Goal: Information Seeking & Learning: Learn about a topic

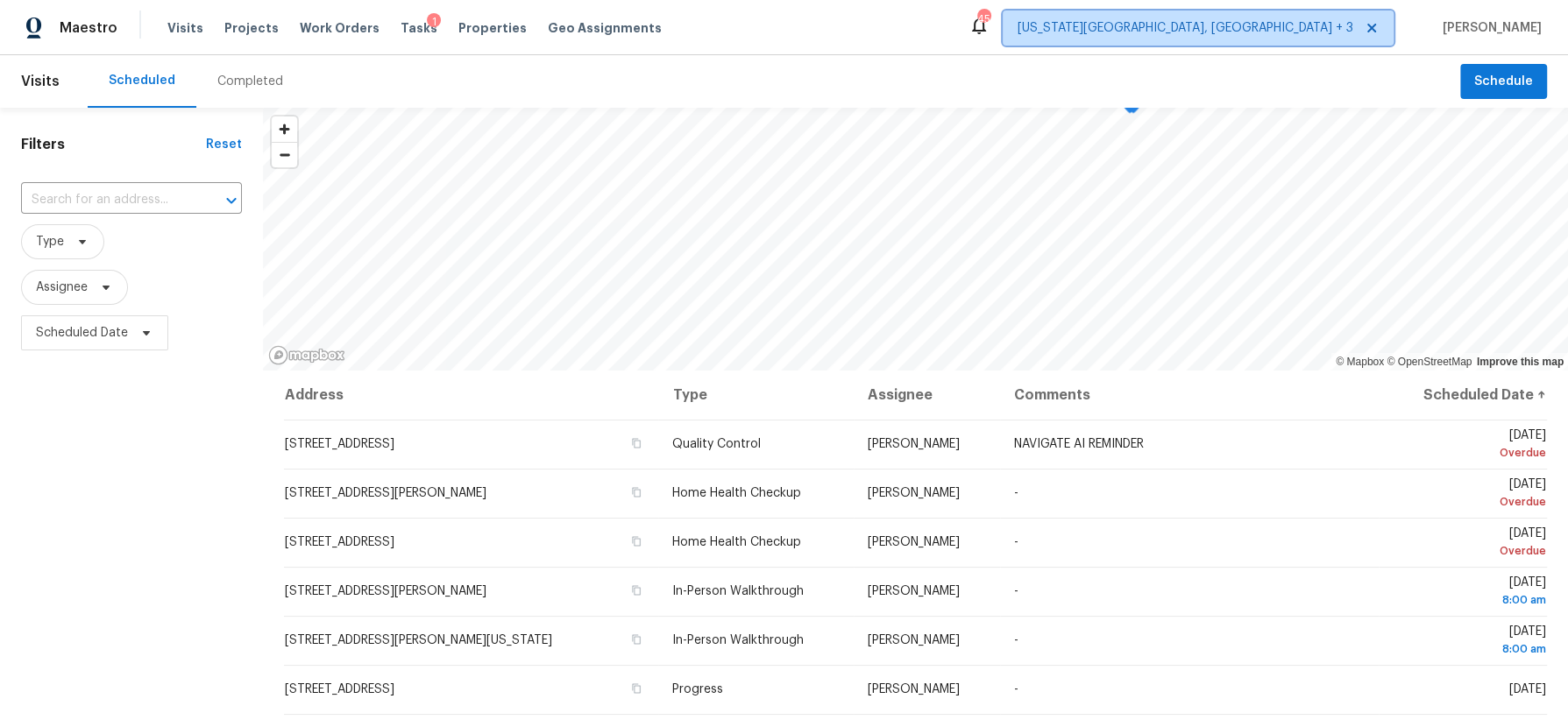
click at [1348, 29] on span "[US_STATE][GEOGRAPHIC_DATA], [GEOGRAPHIC_DATA] + 3" at bounding box center [1185, 27] width 336 height 17
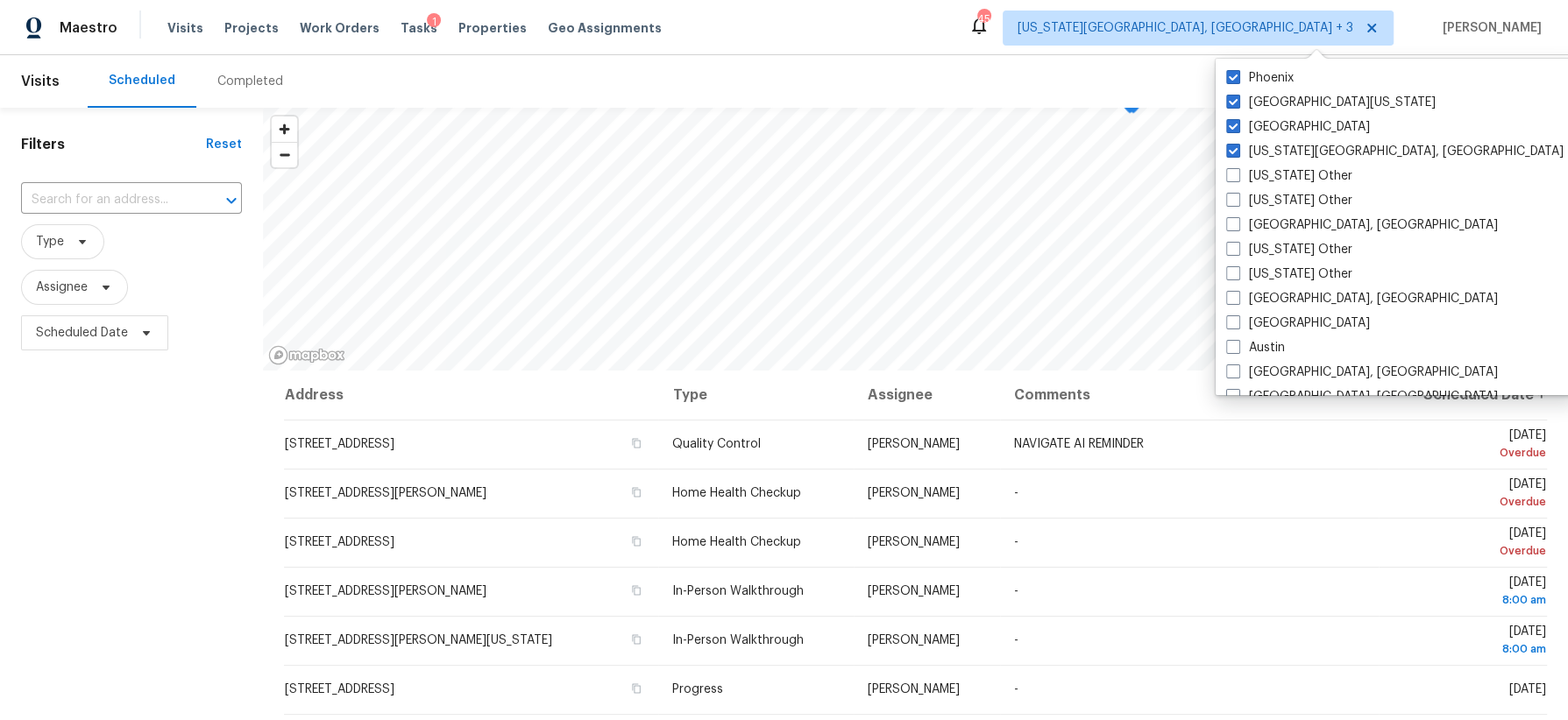
click at [878, 66] on div "Scheduled Completed" at bounding box center [774, 82] width 1372 height 53
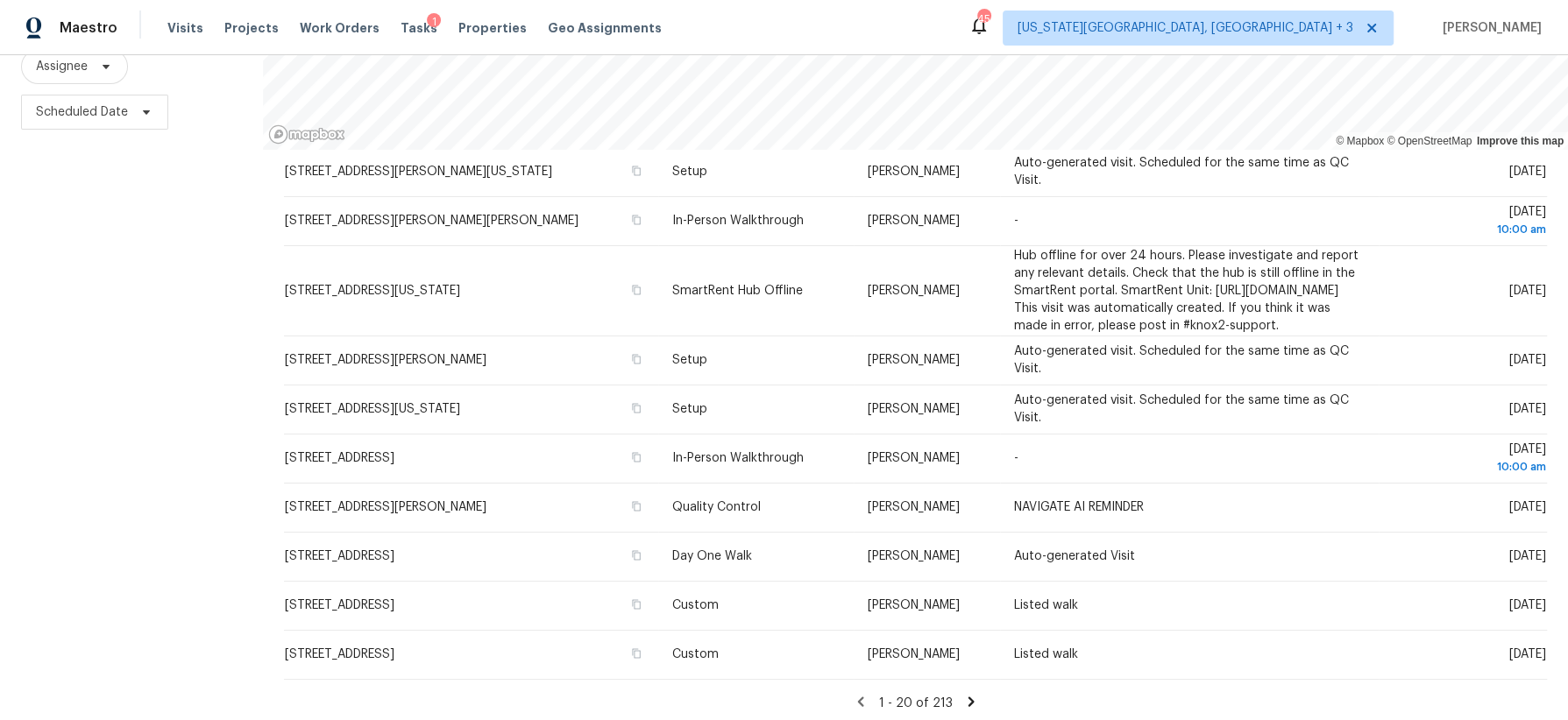
scroll to position [226, 0]
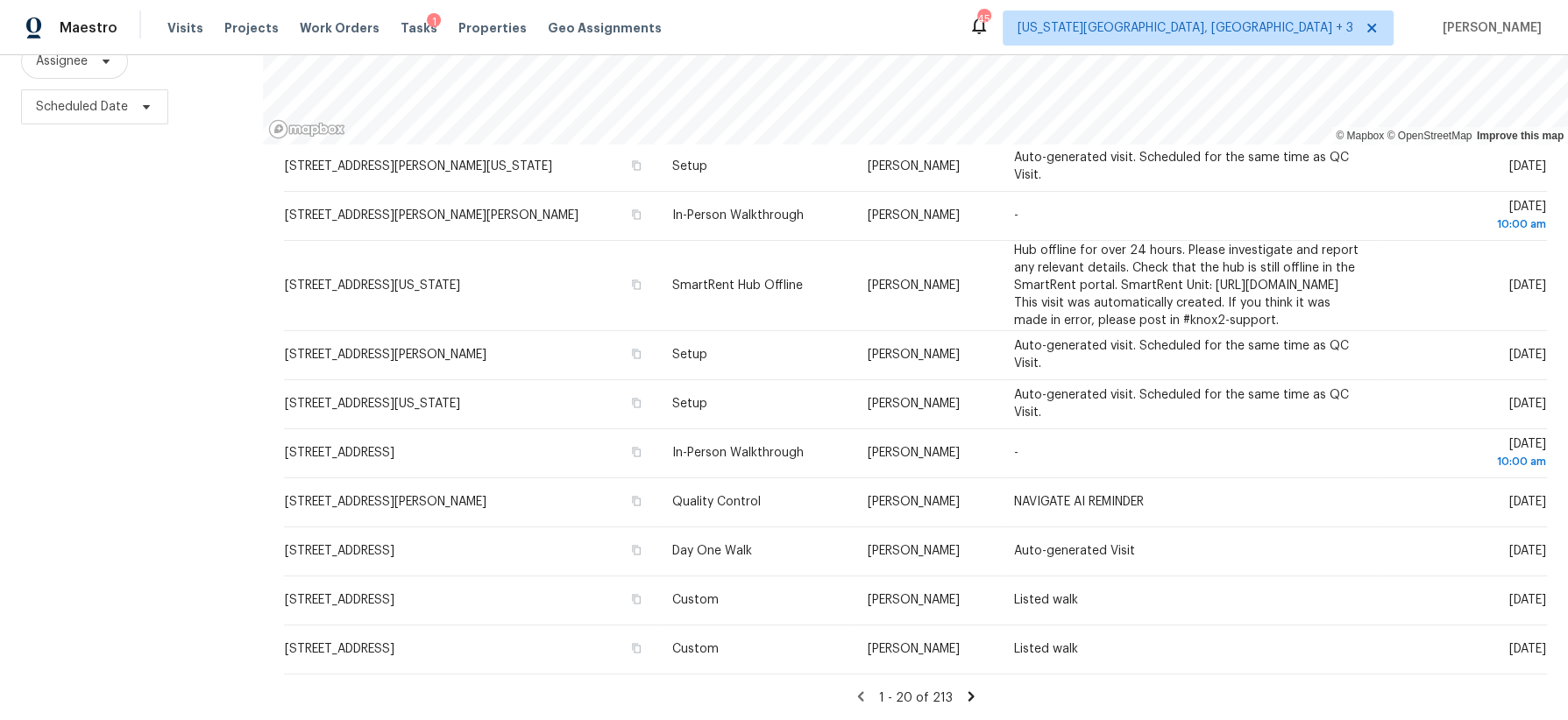
click at [970, 695] on icon at bounding box center [970, 696] width 15 height 15
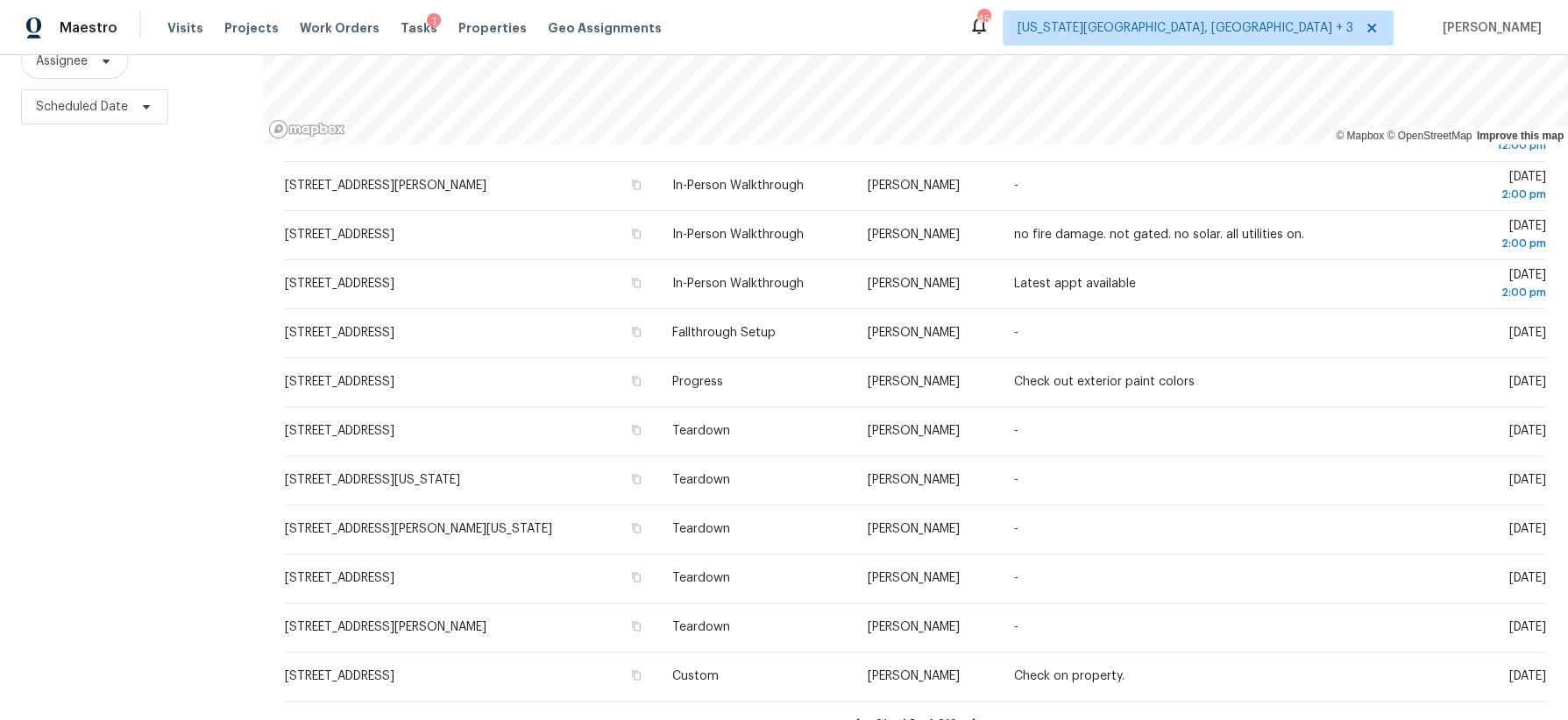
scroll to position [559, 0]
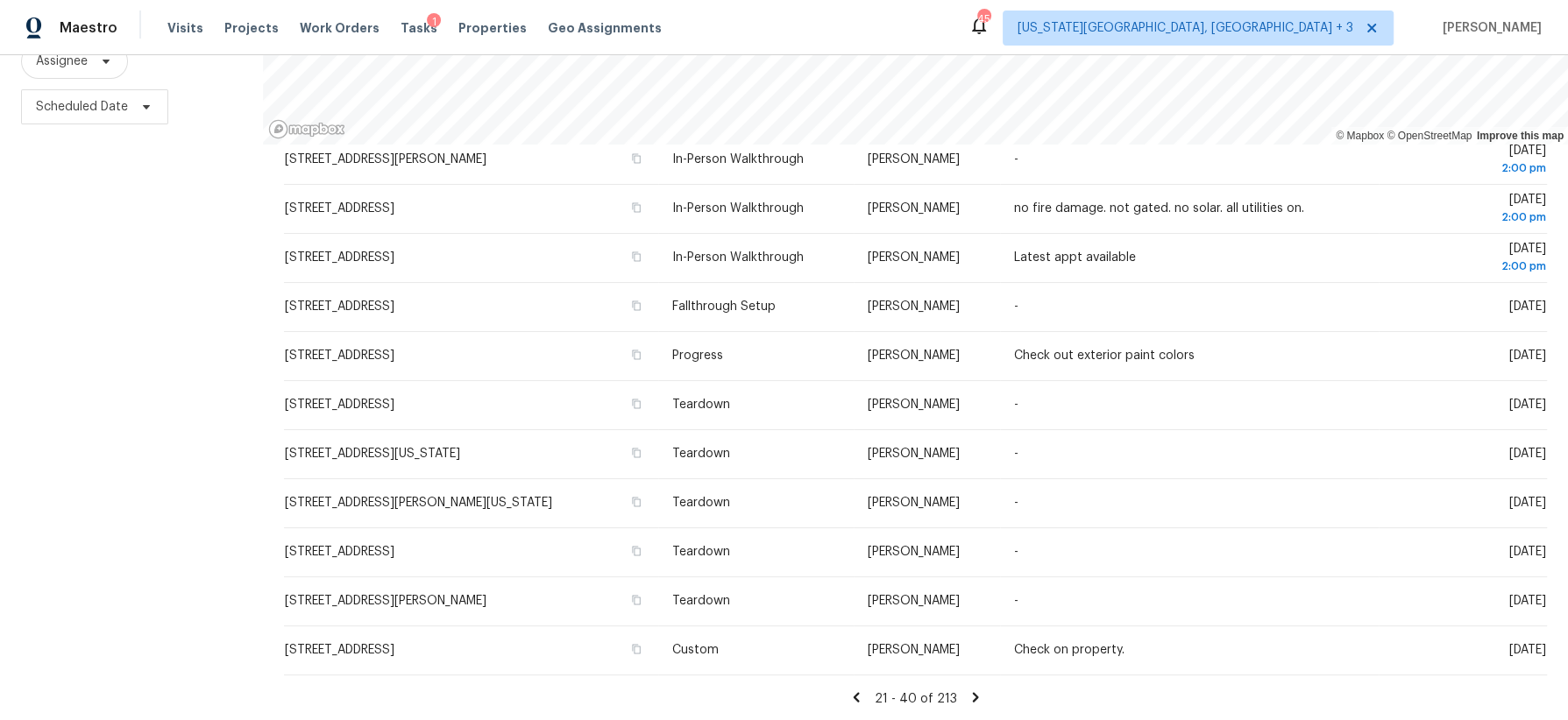
click at [973, 695] on icon at bounding box center [975, 696] width 6 height 10
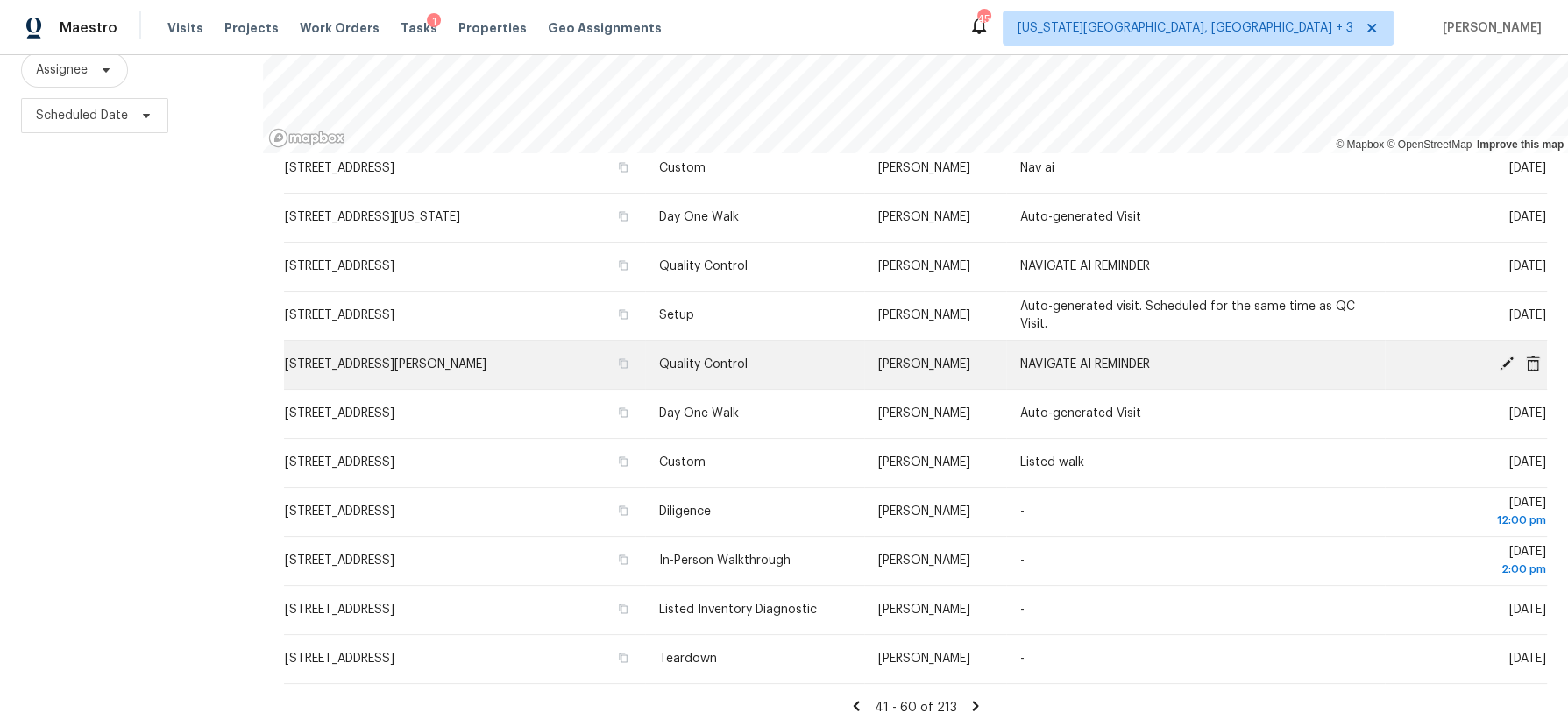
scroll to position [226, 0]
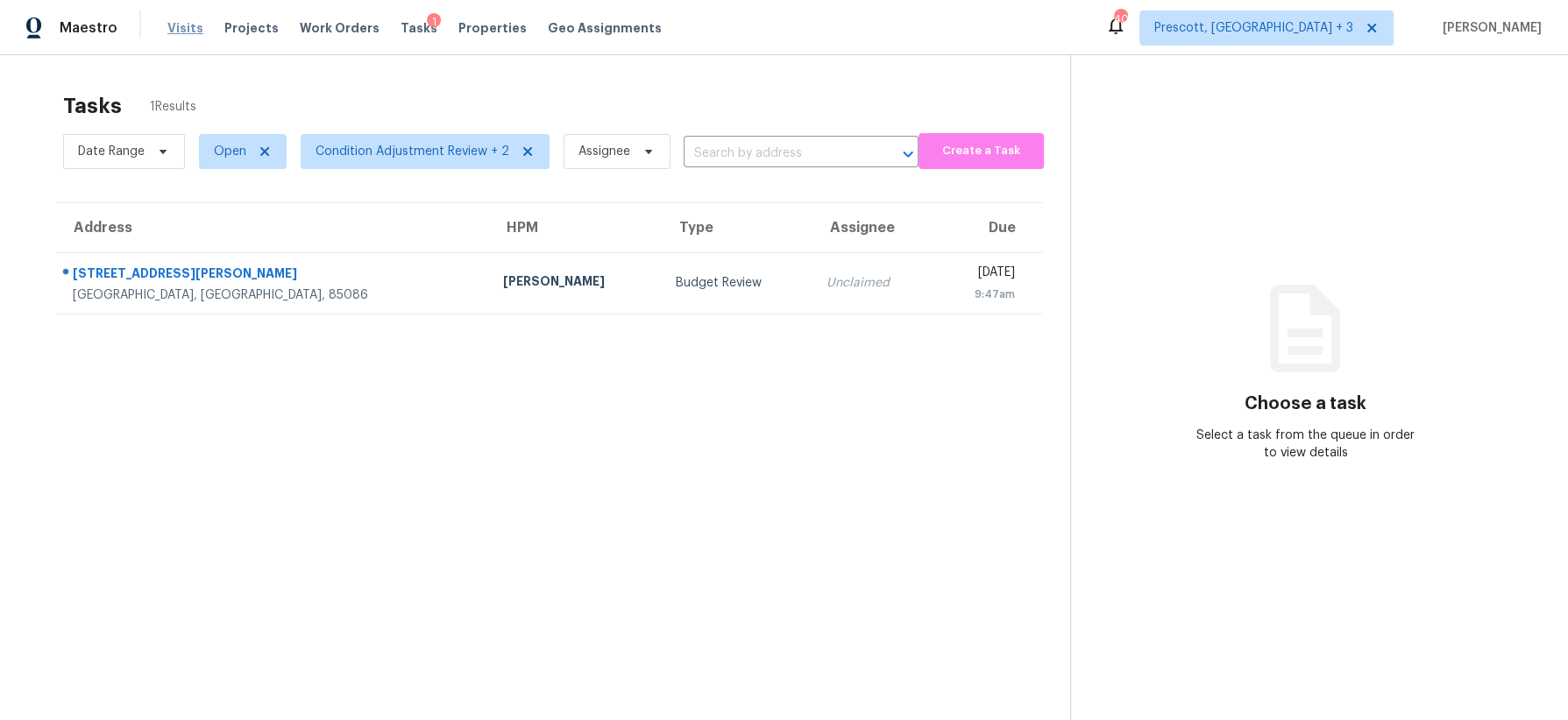
click at [182, 29] on span "Visits" at bounding box center [186, 27] width 36 height 17
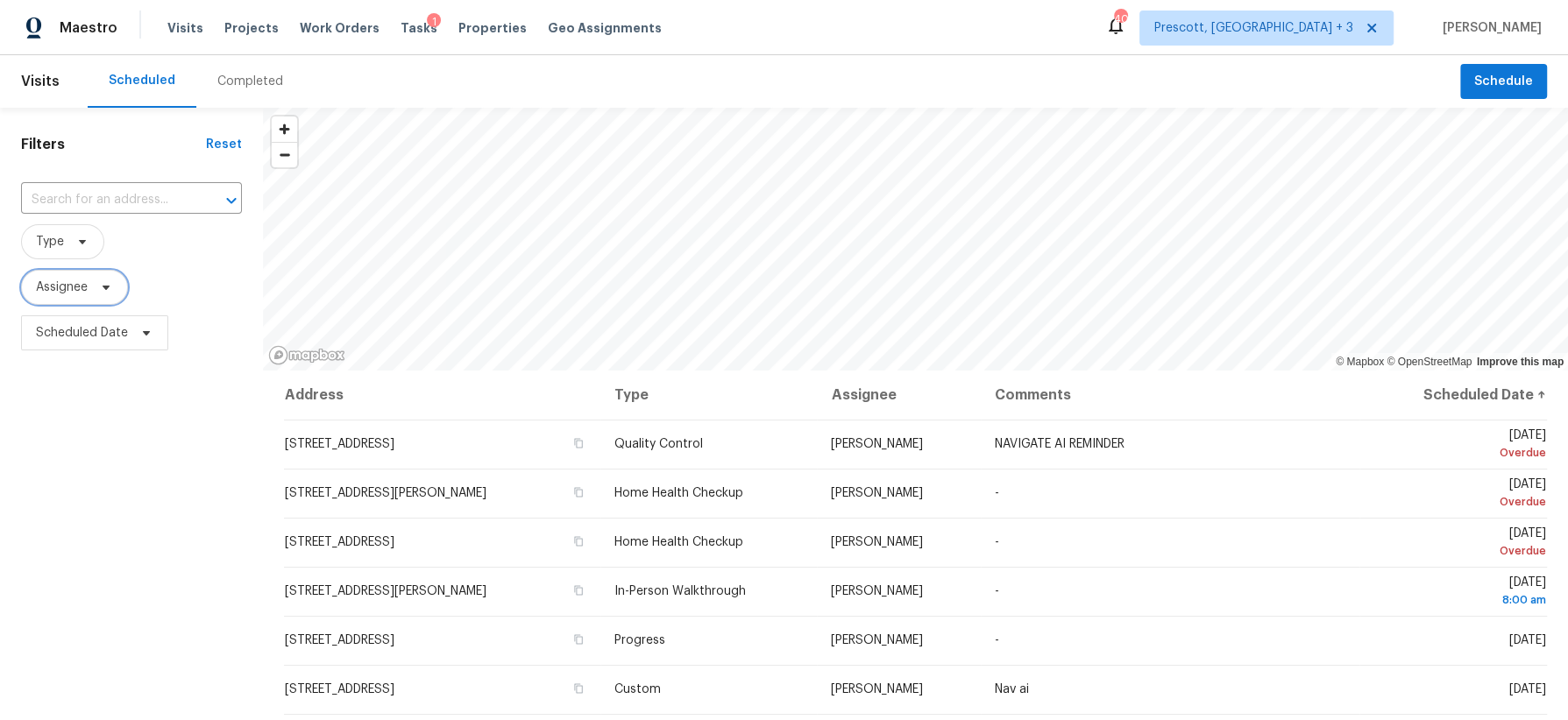
click at [98, 295] on span "Assignee" at bounding box center [74, 287] width 107 height 35
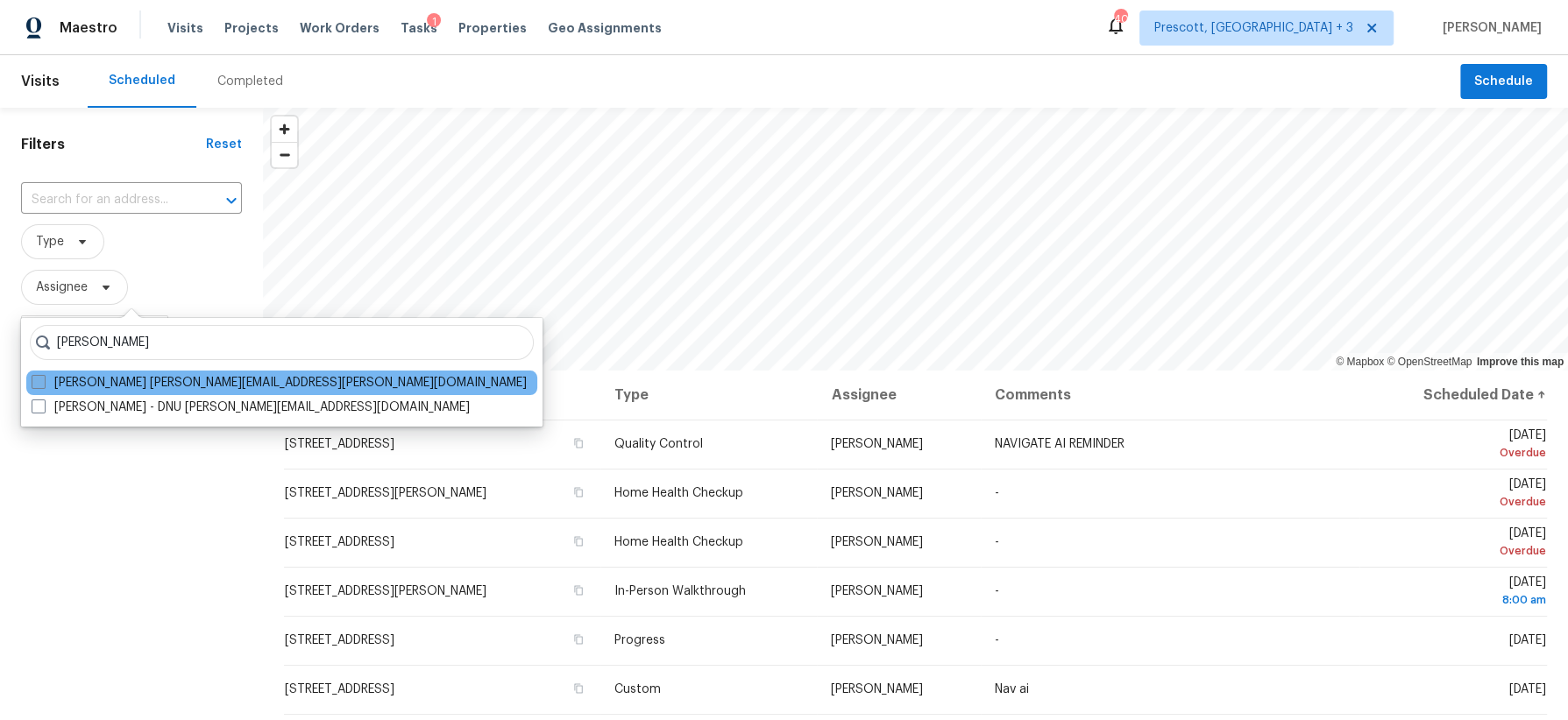
type input "brian wood"
click at [119, 377] on label "Brian Wood brian.wood@opendoor.com" at bounding box center [279, 383] width 495 height 17
click at [43, 377] on input "Brian Wood brian.wood@opendoor.com" at bounding box center [37, 380] width 12 height 12
checkbox input "true"
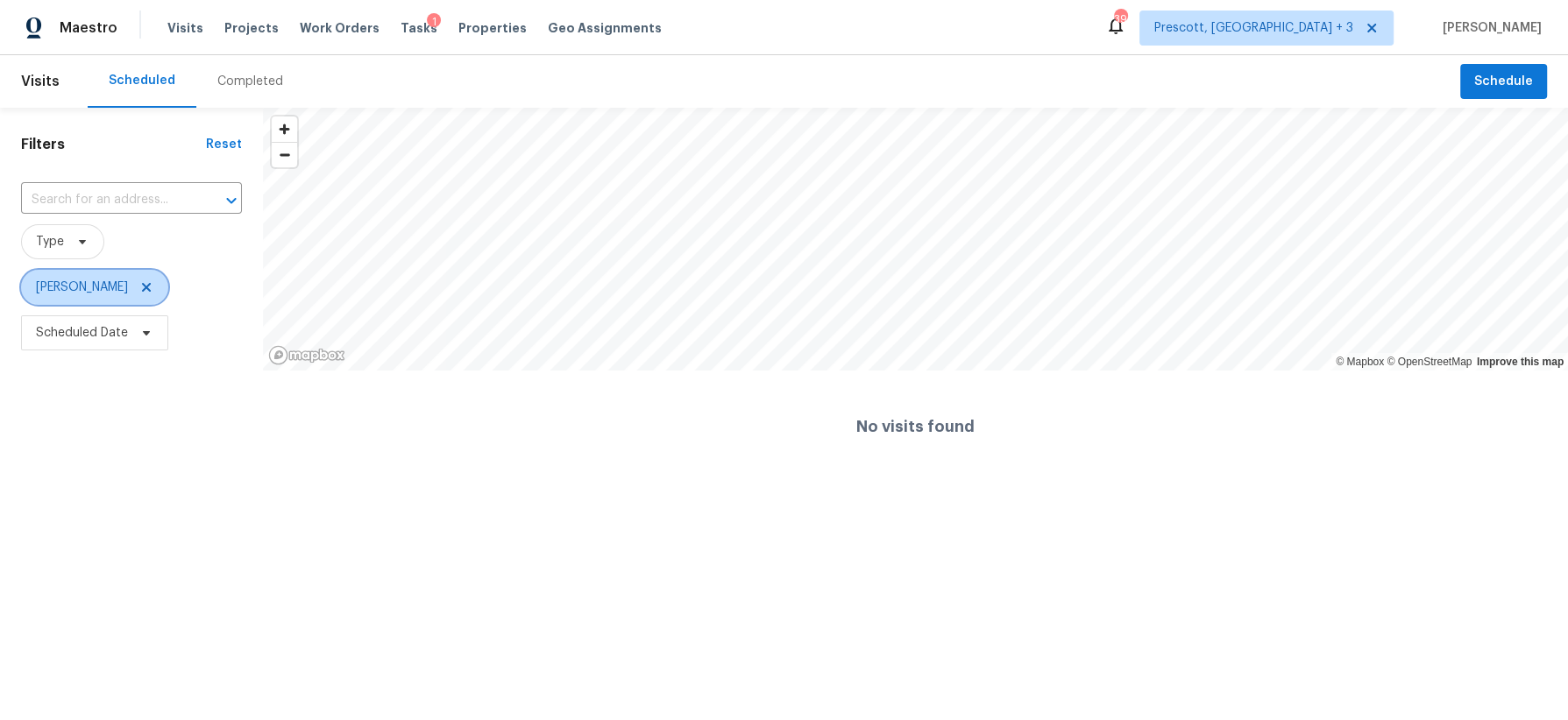
click at [142, 287] on icon at bounding box center [147, 287] width 9 height 9
click at [78, 287] on div at bounding box center [784, 360] width 1568 height 720
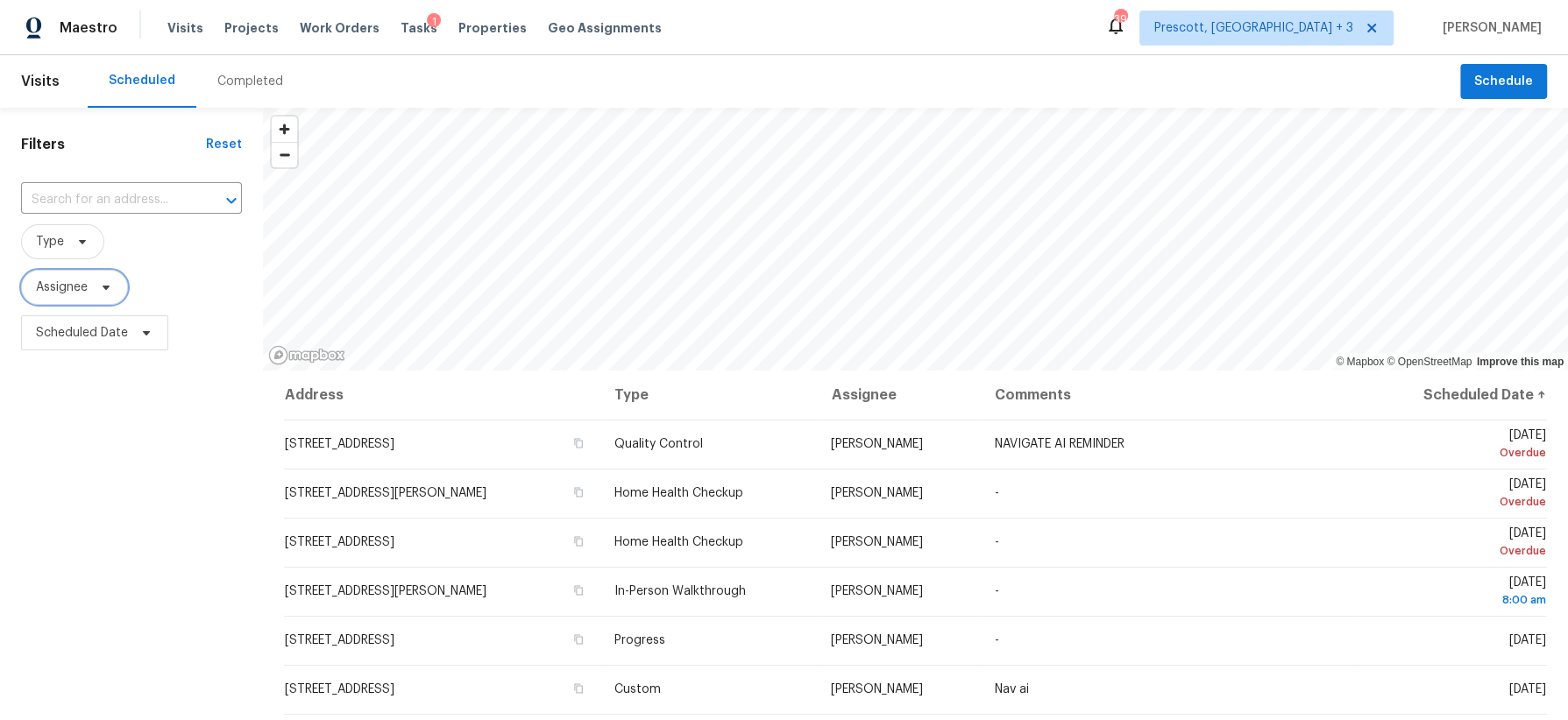
click at [78, 287] on span "Assignee" at bounding box center [62, 287] width 52 height 17
type input "b"
click at [401, 25] on span "Tasks" at bounding box center [419, 28] width 37 height 13
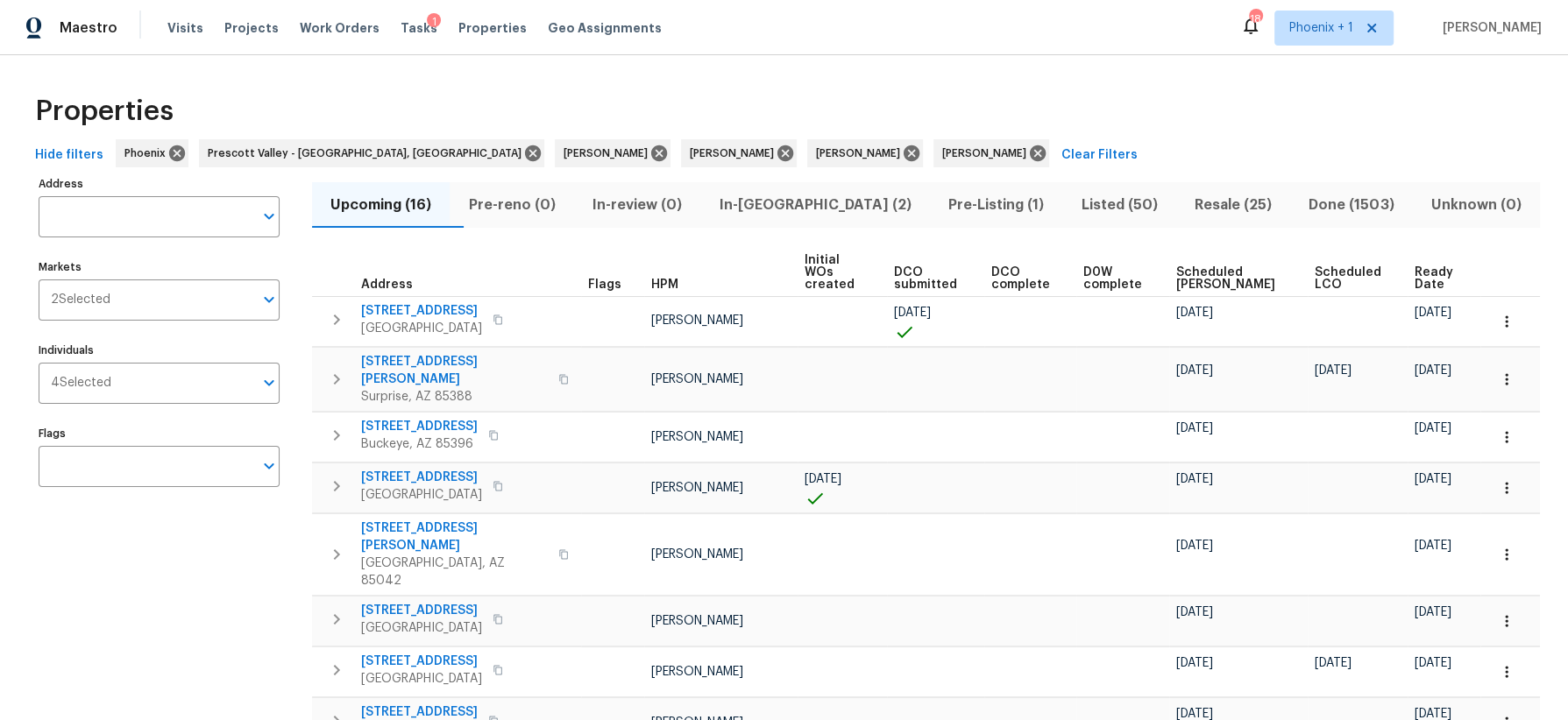
click at [1073, 204] on span "Listed (50)" at bounding box center [1118, 205] width 92 height 24
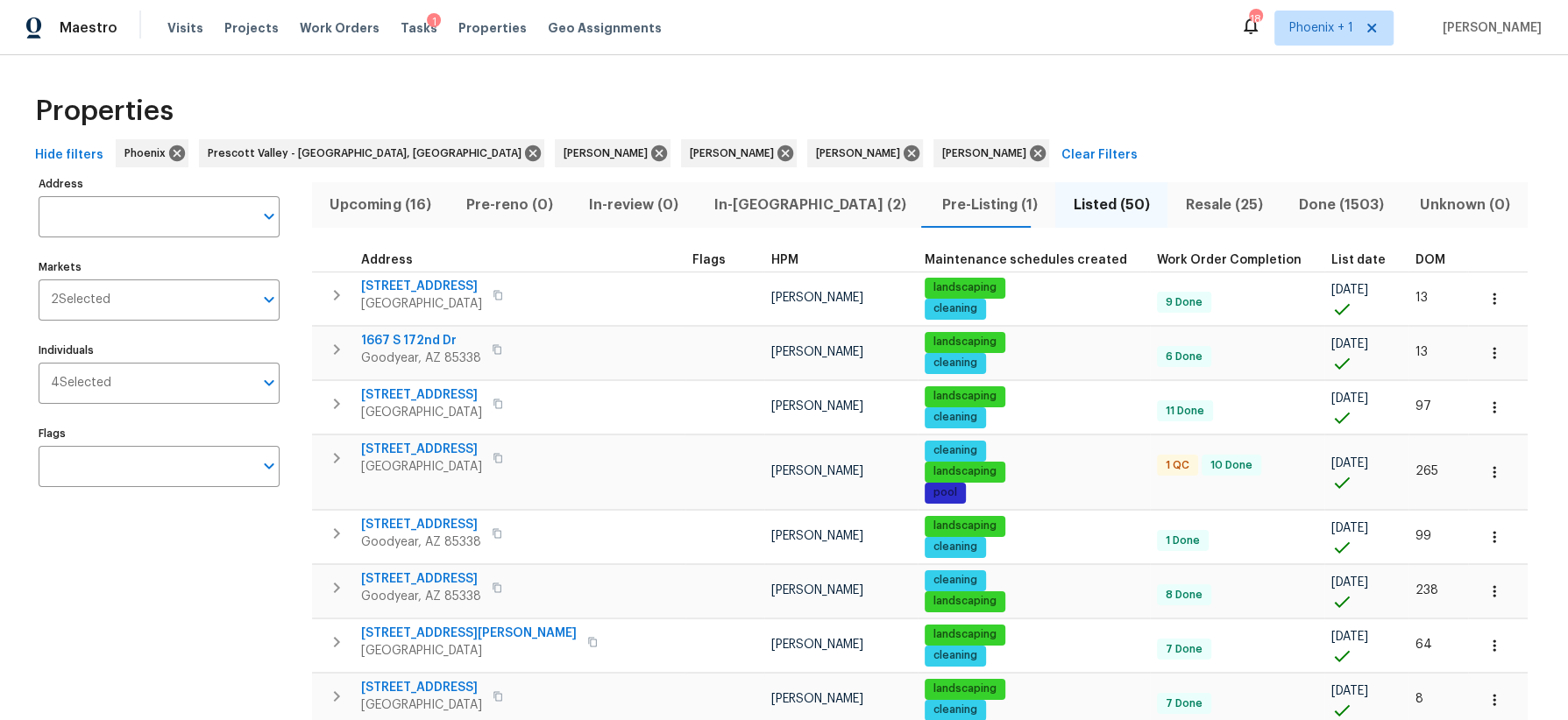
click at [1416, 255] on span "DOM" at bounding box center [1430, 260] width 30 height 13
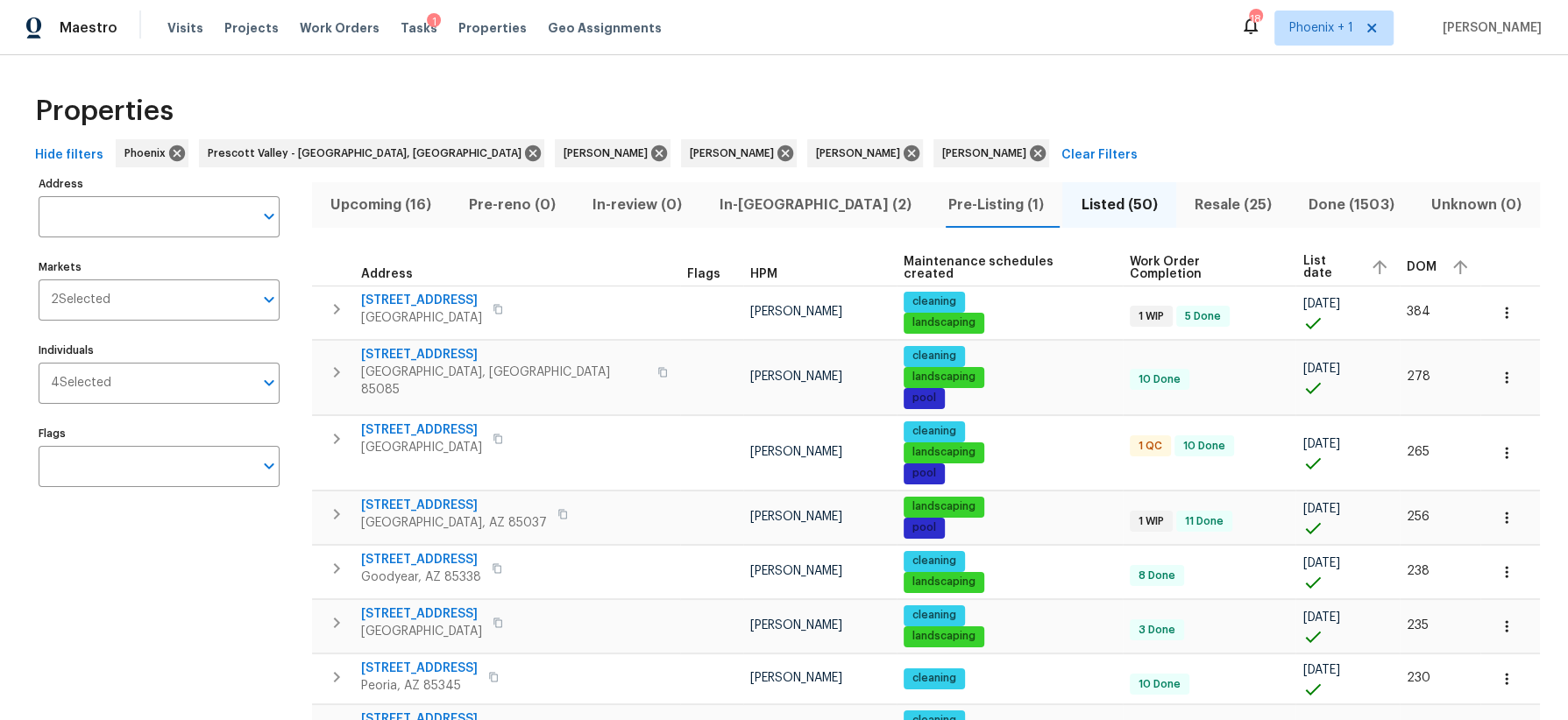
click at [1407, 263] on span "DOM" at bounding box center [1421, 268] width 30 height 13
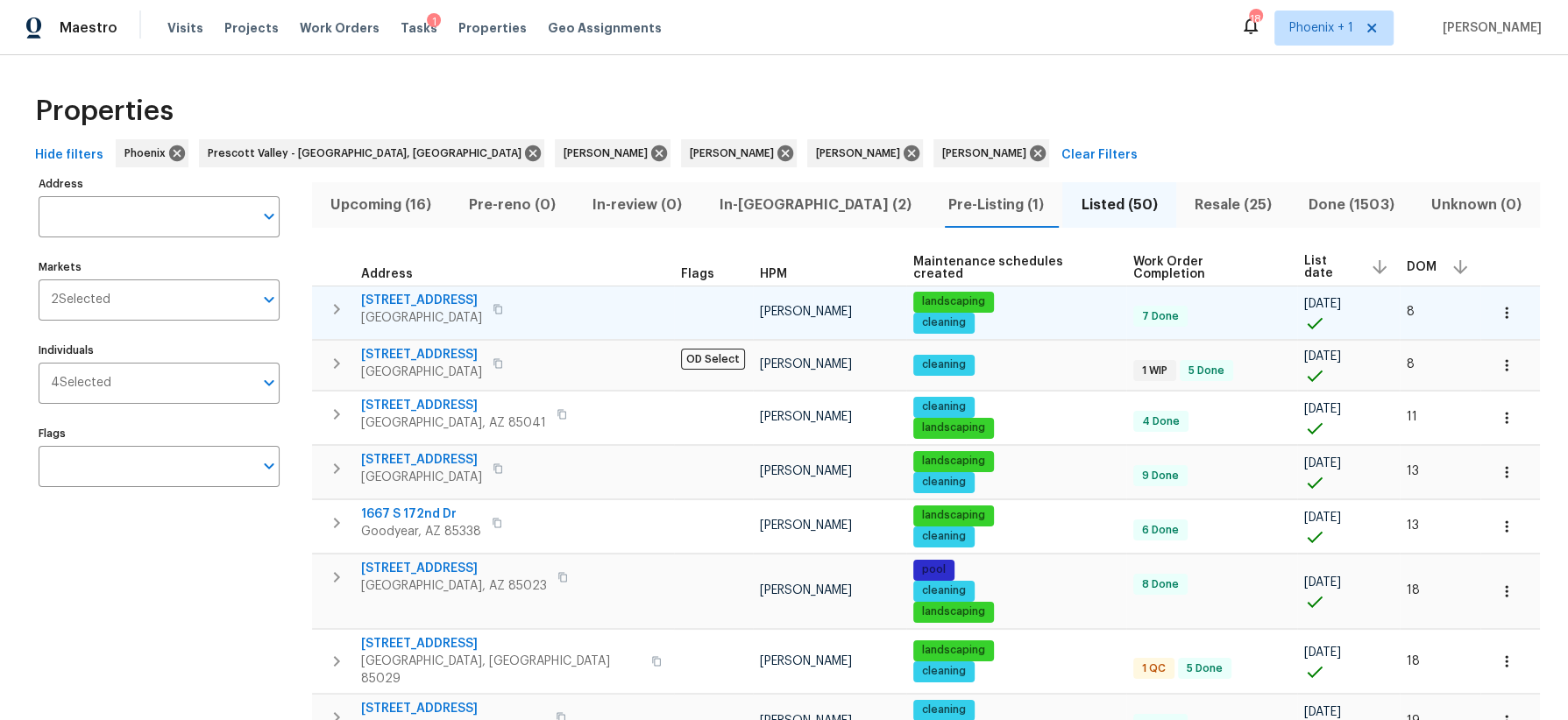
click at [467, 298] on span "10414 W Sun City Blvd" at bounding box center [421, 300] width 121 height 17
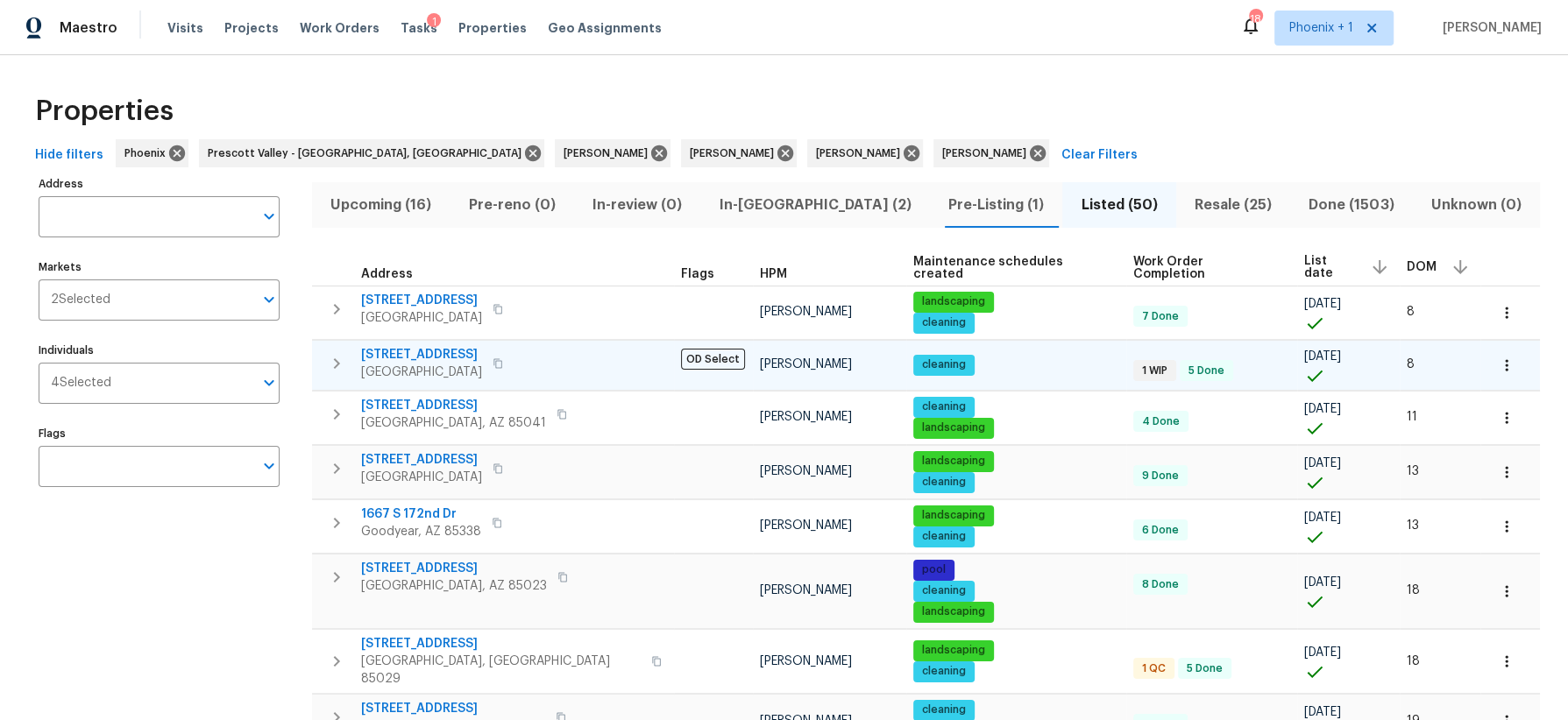
click at [454, 352] on span "13433 N Emberwood Dr" at bounding box center [421, 355] width 121 height 17
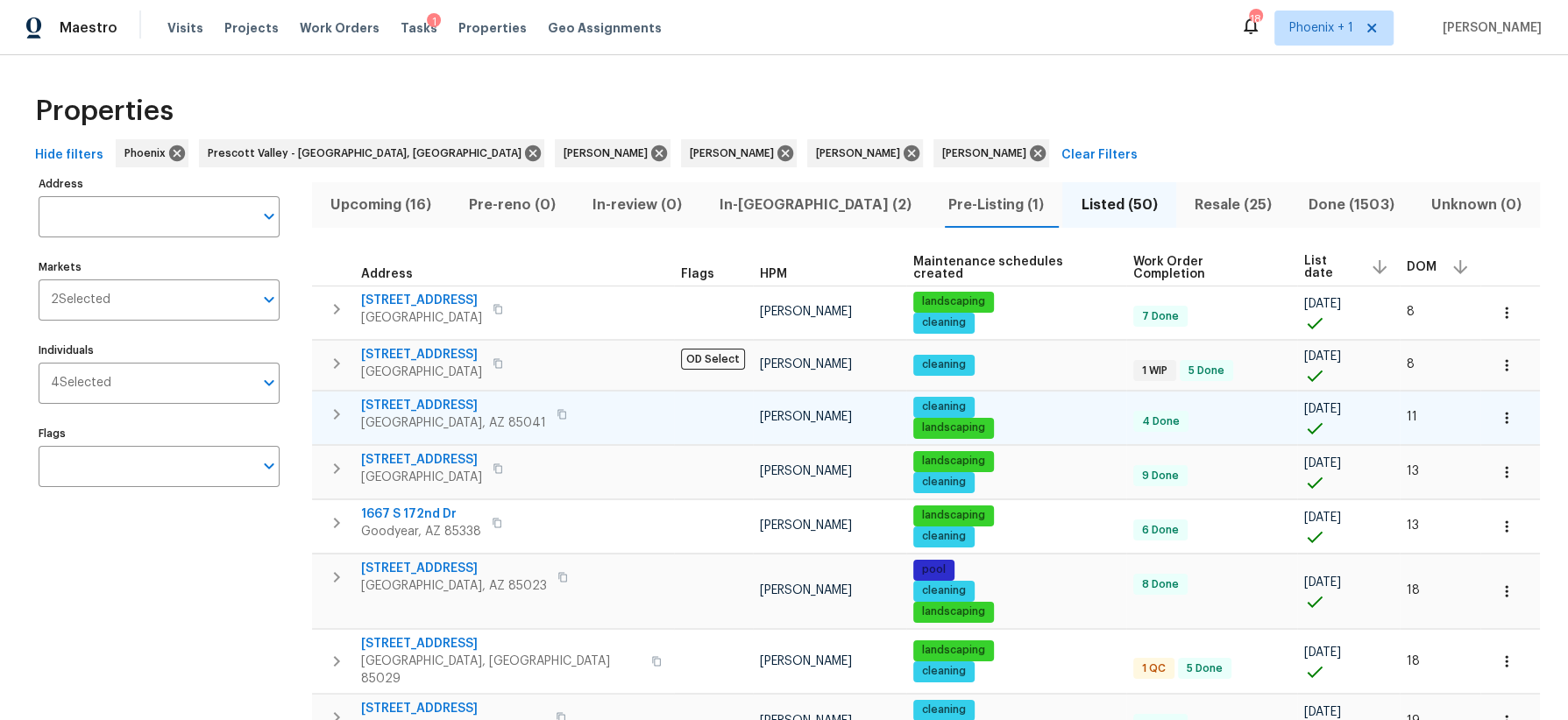
click at [434, 403] on span "7511 S 12th Ave" at bounding box center [453, 405] width 185 height 17
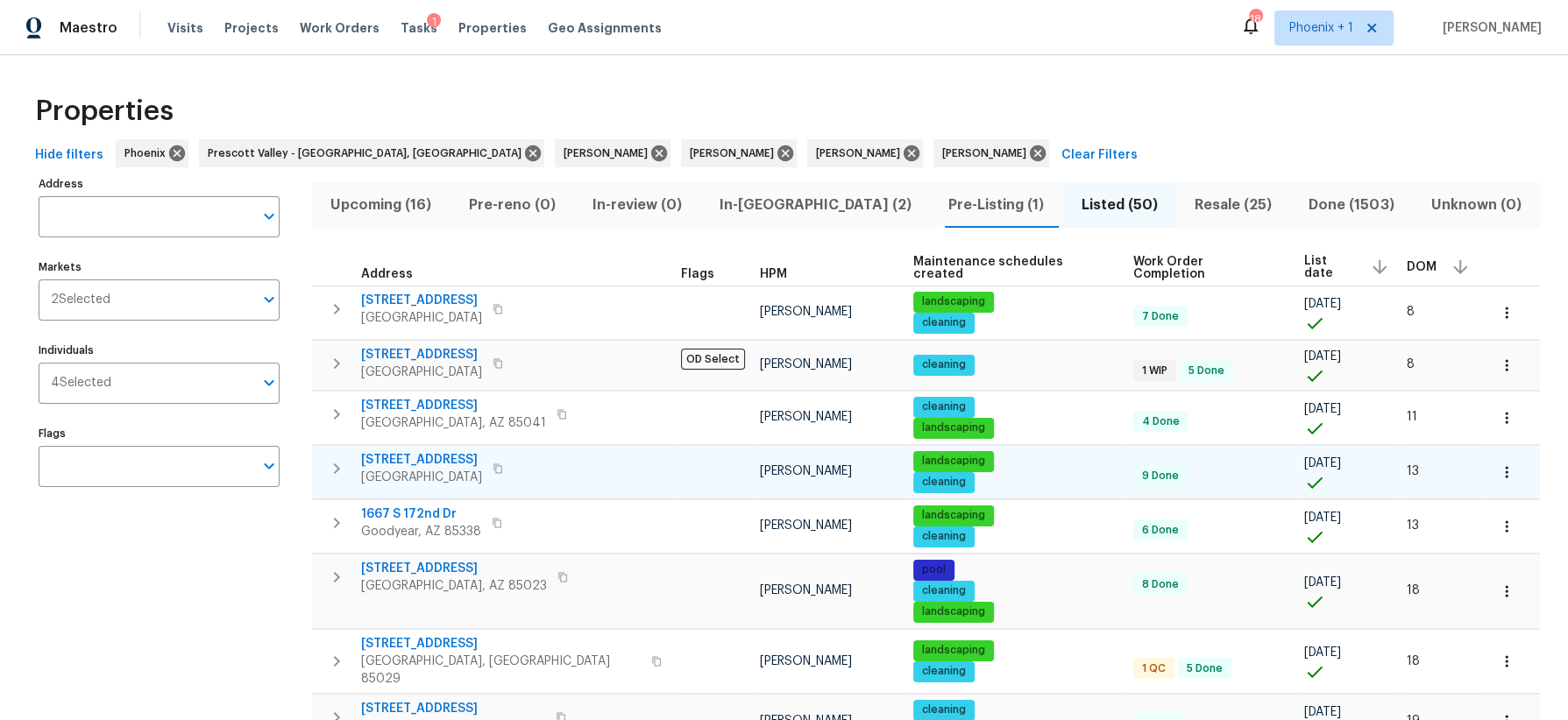
click at [433, 456] on span "12406 W Rosewood Dr" at bounding box center [421, 460] width 121 height 17
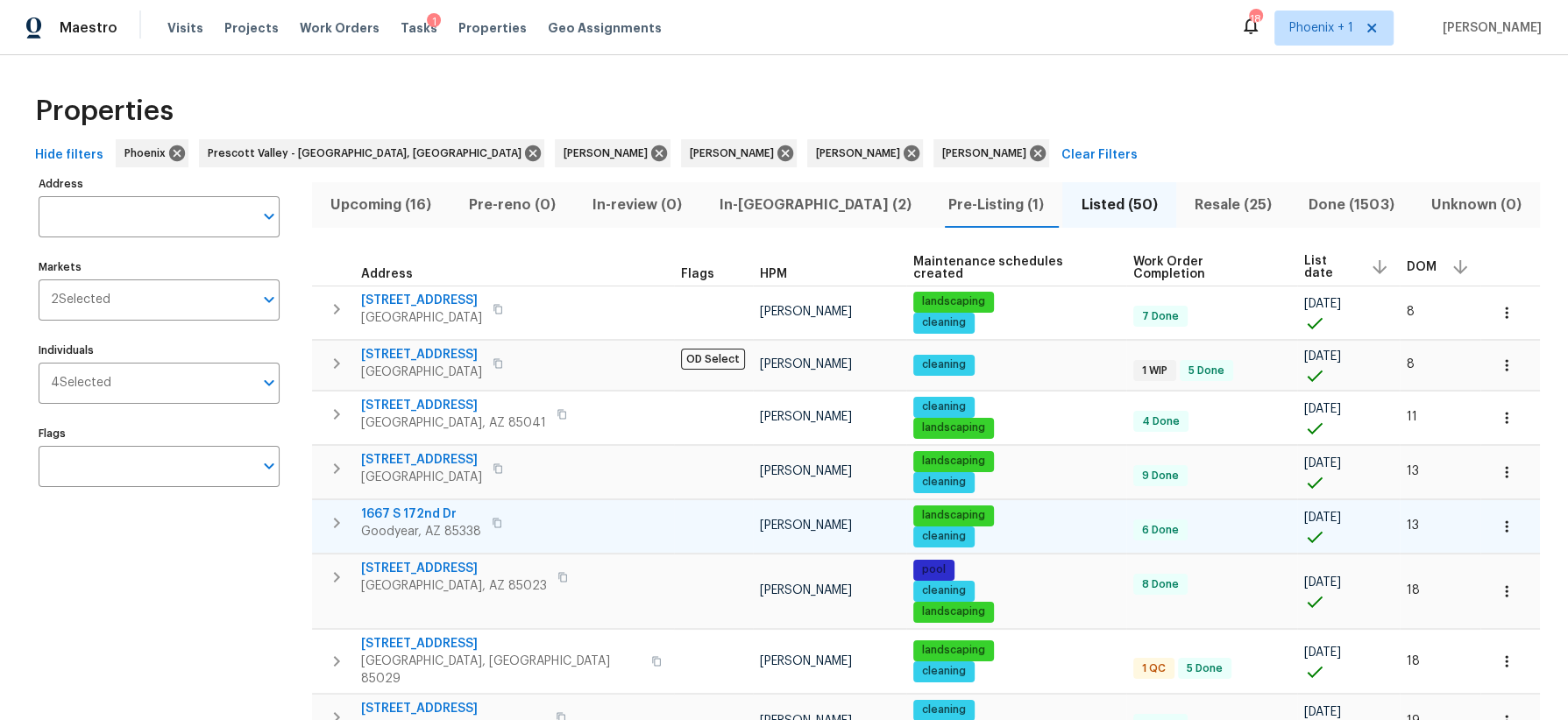
click at [432, 507] on span "1667 S 172nd Dr" at bounding box center [421, 514] width 120 height 17
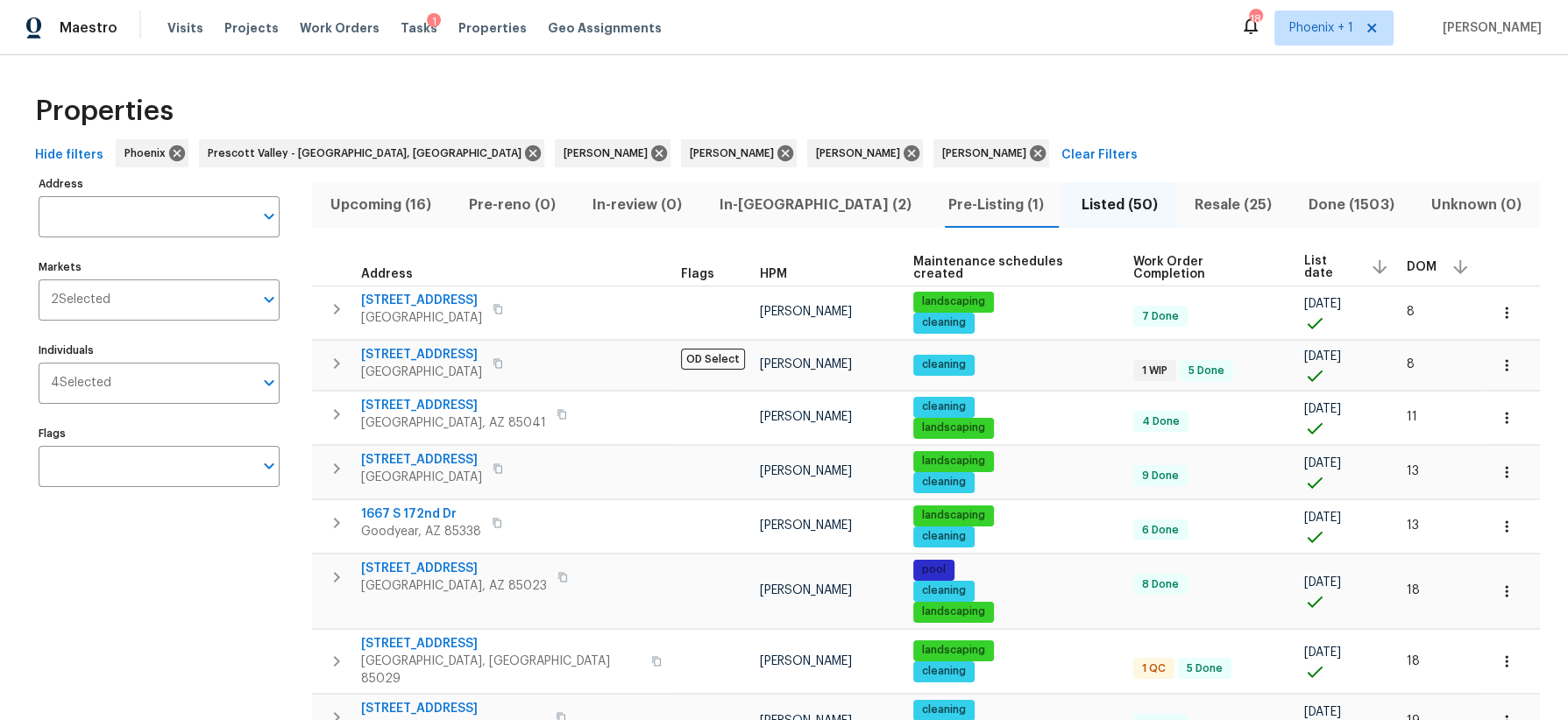
click at [940, 203] on span "Pre-Listing (1)" at bounding box center [996, 205] width 112 height 24
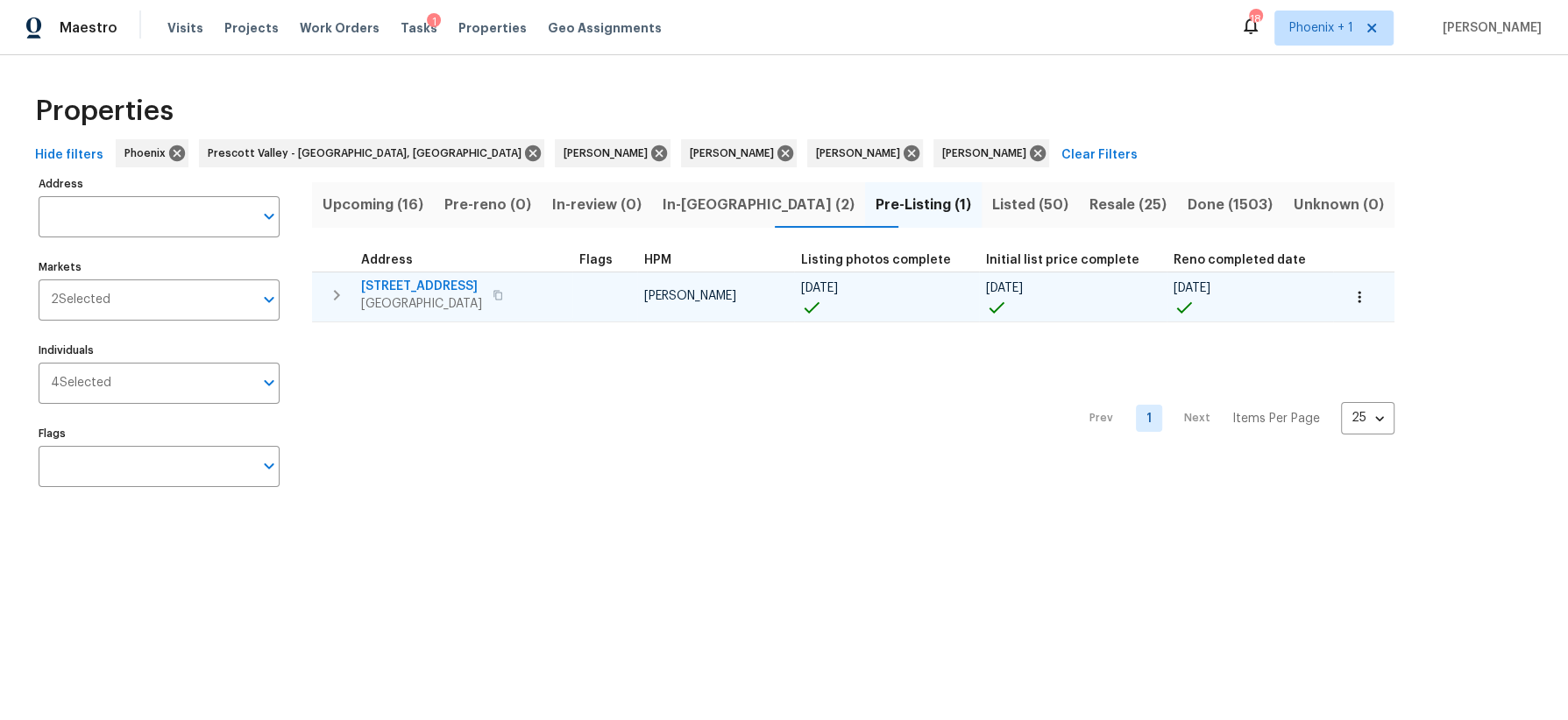
click at [404, 286] on span "1107 N Cherry" at bounding box center [421, 286] width 121 height 17
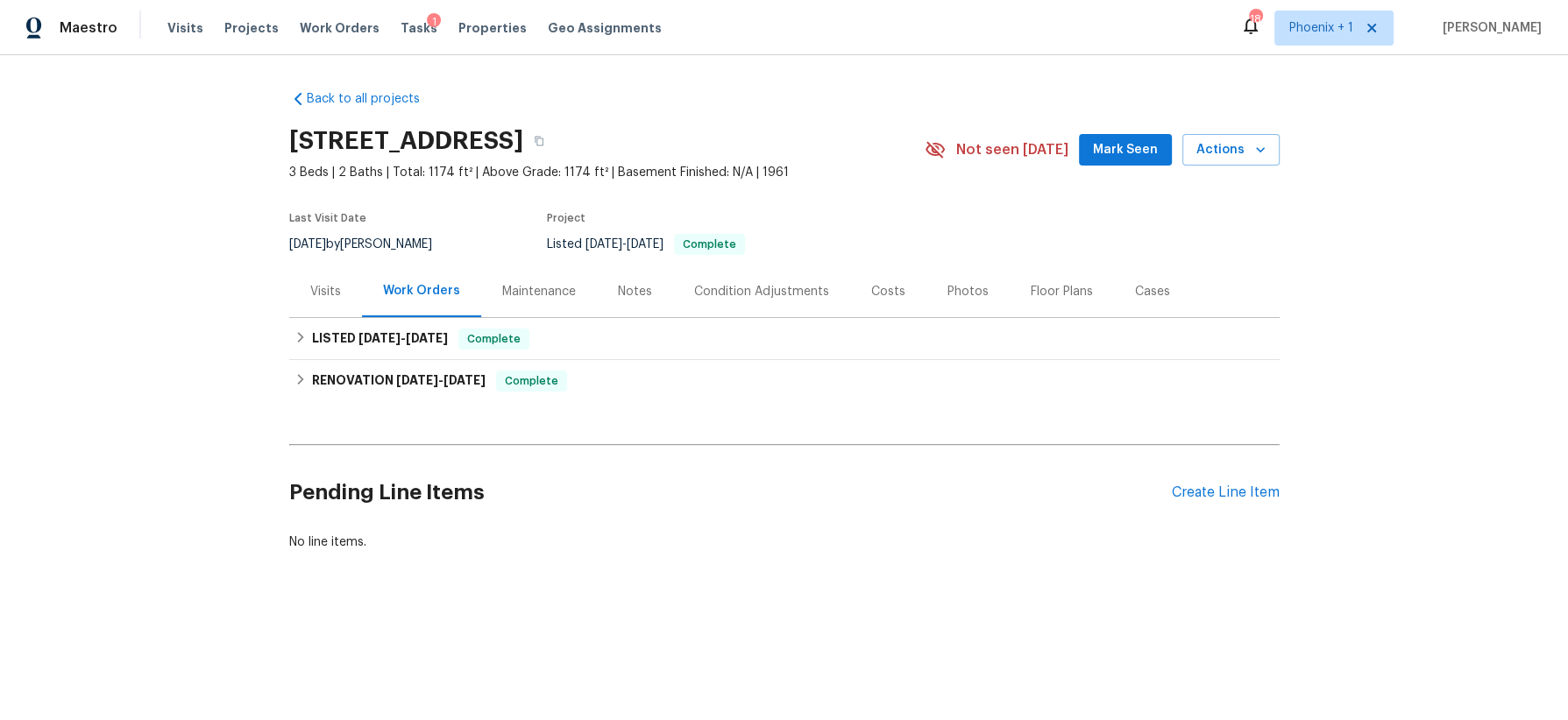
click at [315, 293] on div "Visits" at bounding box center [326, 291] width 31 height 17
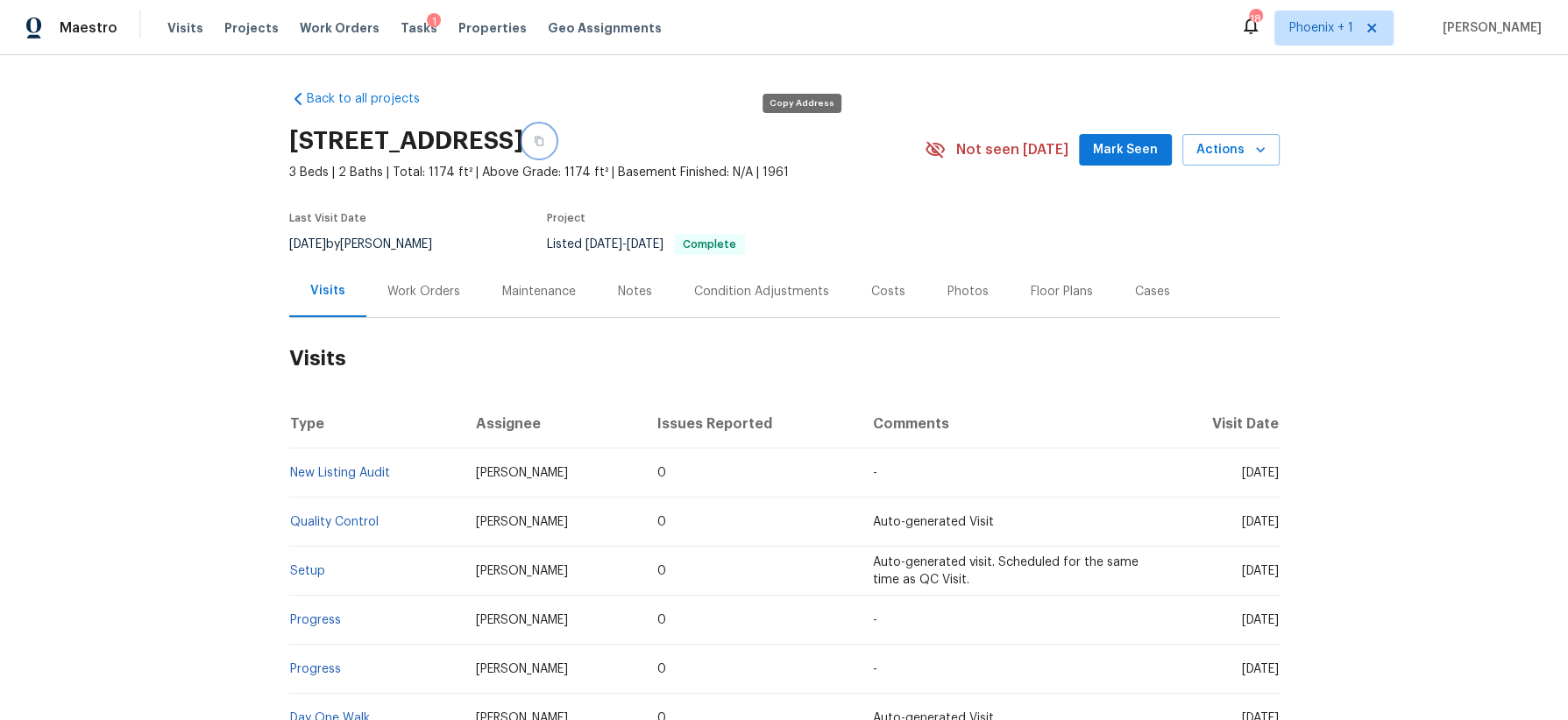
click at [544, 141] on icon "button" at bounding box center [539, 141] width 11 height 11
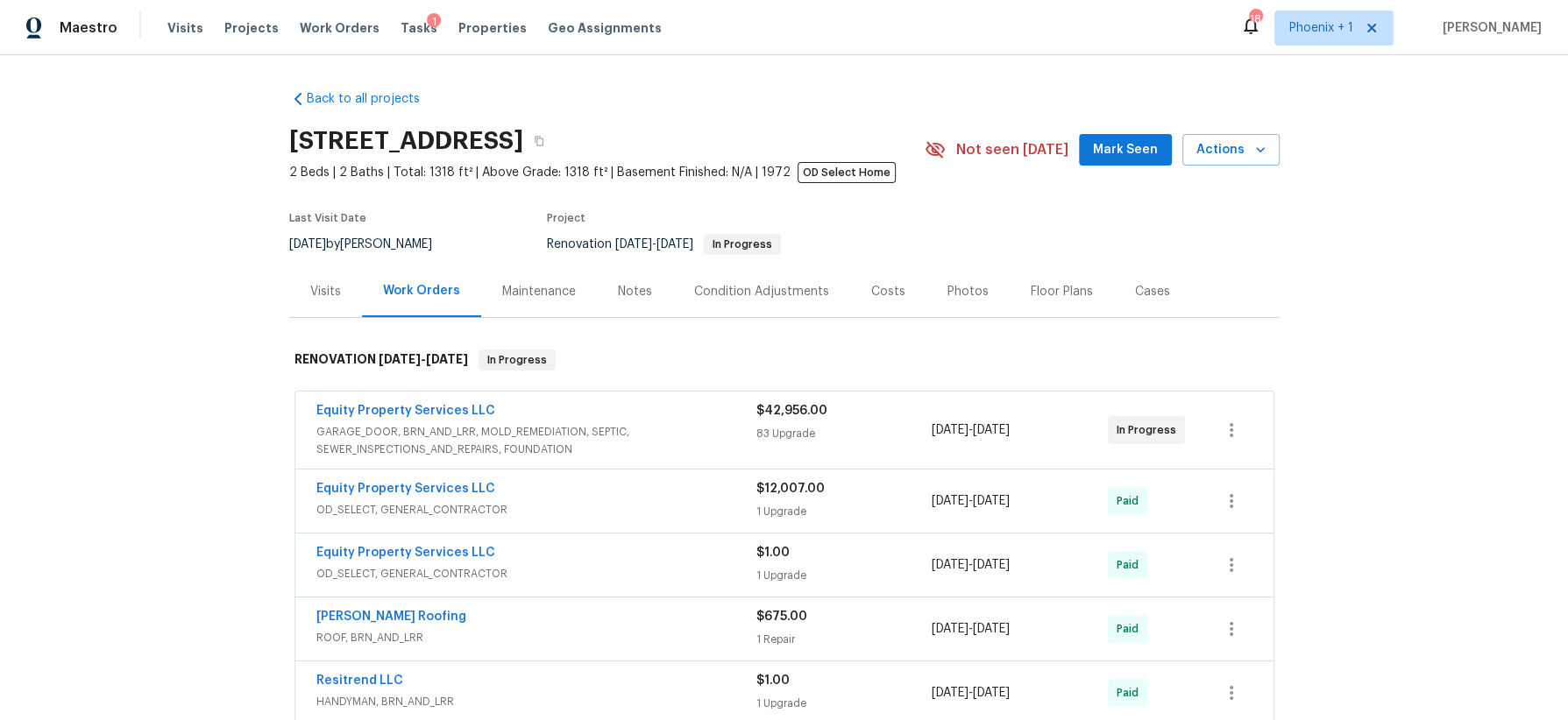
click at [327, 295] on div "Visits" at bounding box center [326, 291] width 31 height 17
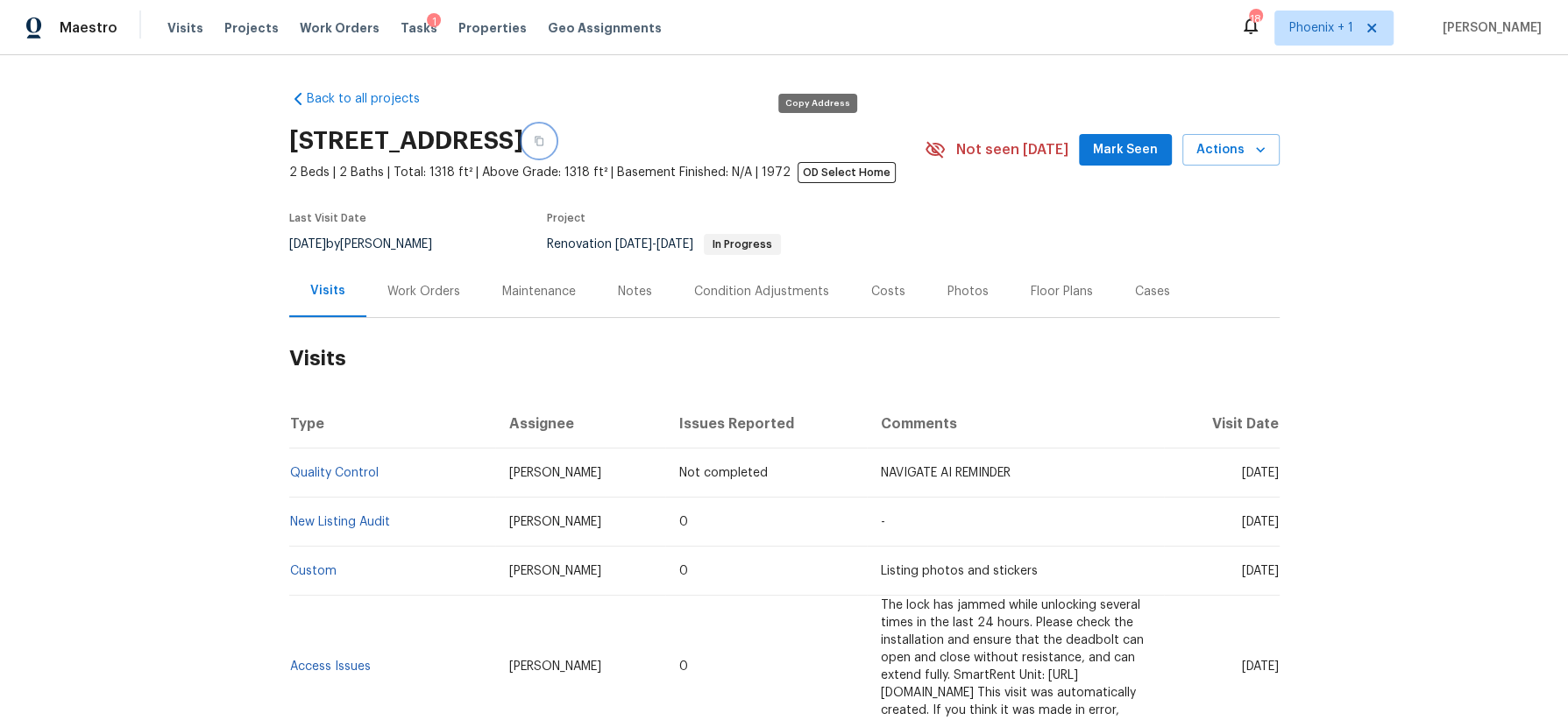
click at [544, 143] on icon "button" at bounding box center [539, 141] width 11 height 11
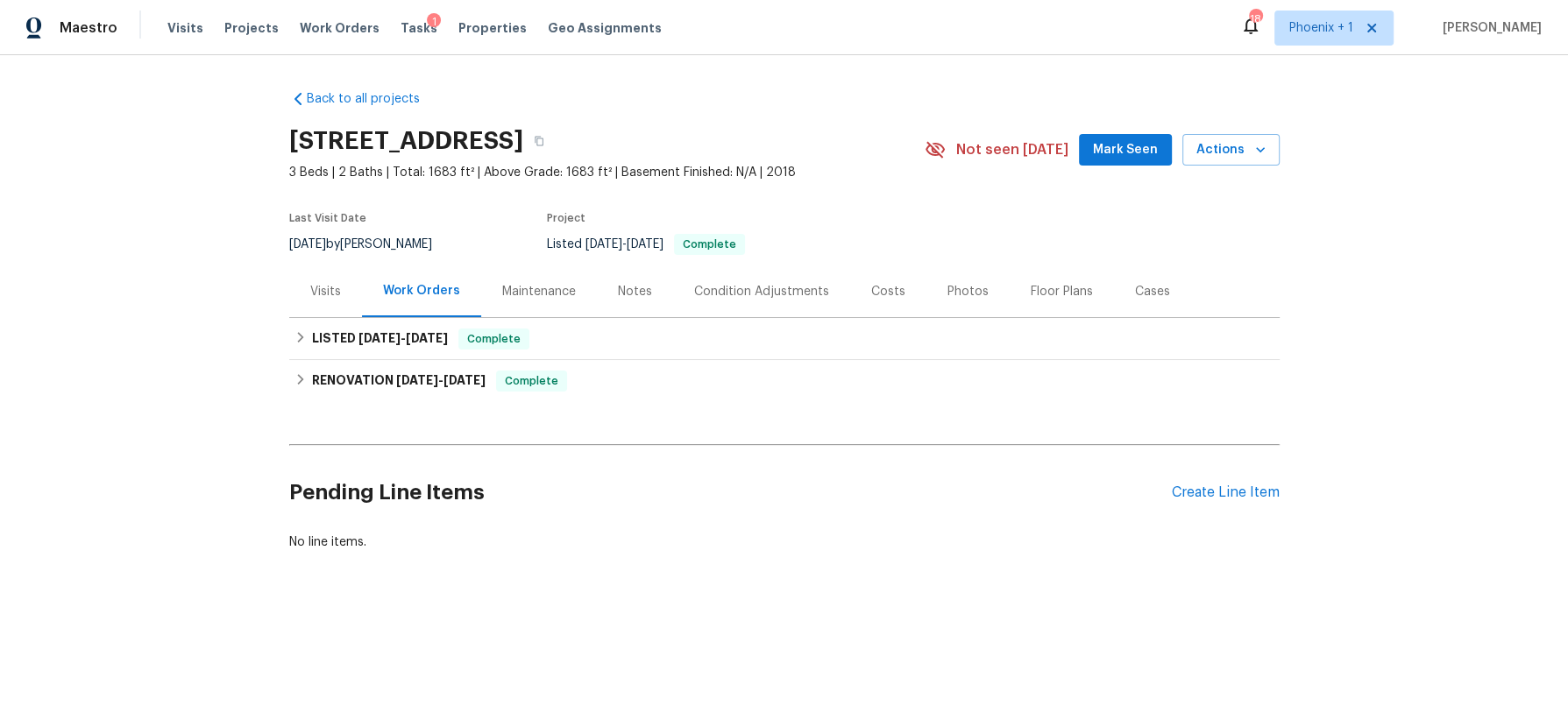
click at [317, 296] on div "Visits" at bounding box center [326, 291] width 31 height 17
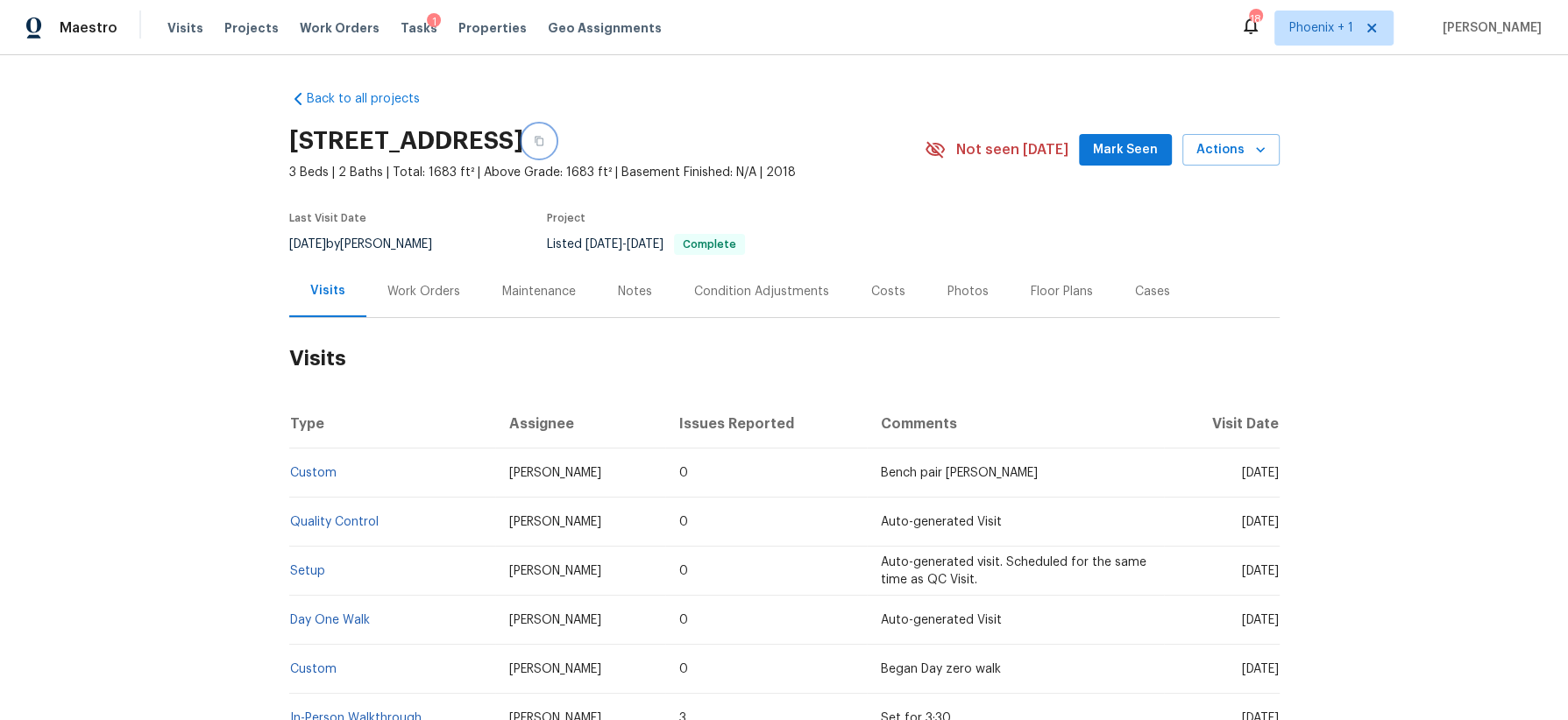
click at [544, 141] on icon "button" at bounding box center [539, 141] width 11 height 11
click at [880, 298] on div "Costs" at bounding box center [888, 291] width 34 height 17
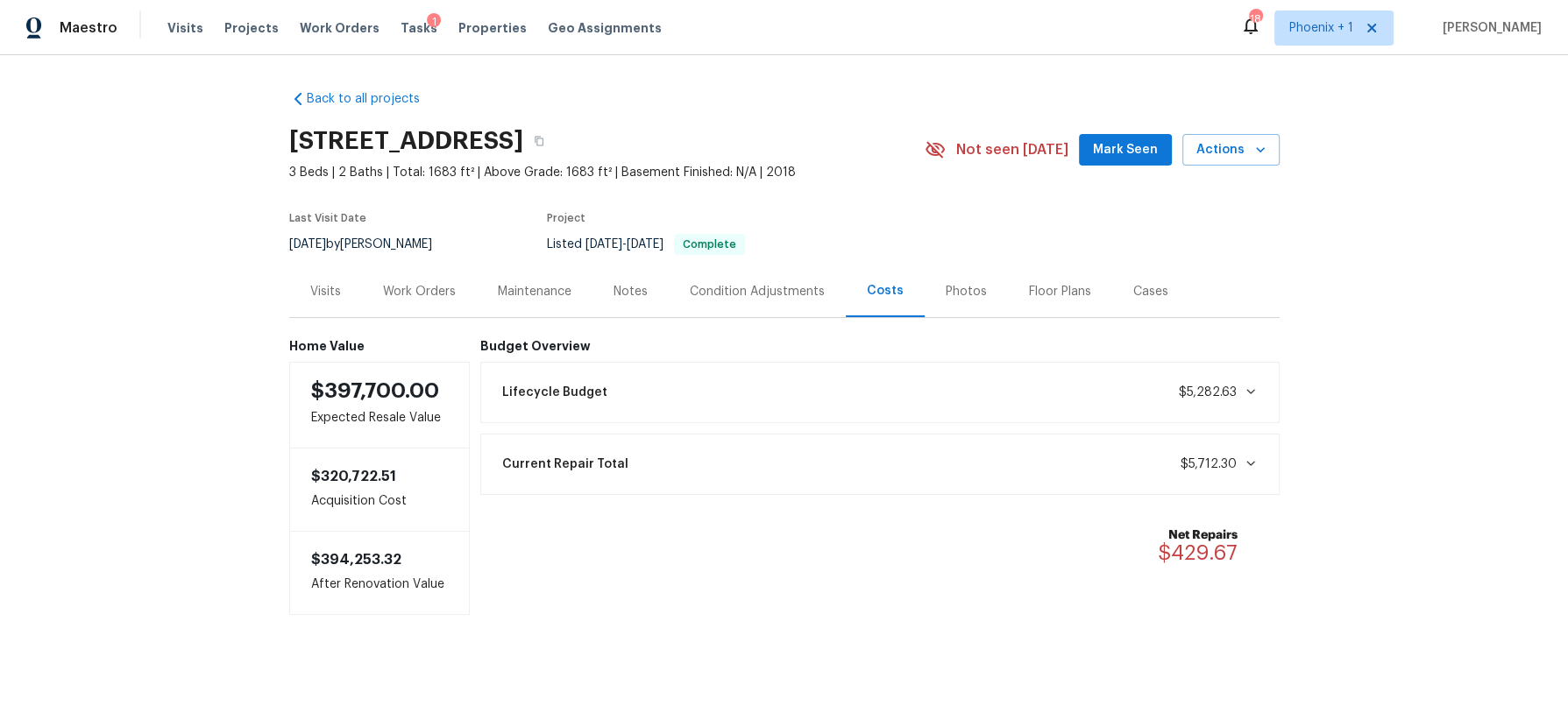
click at [637, 290] on div "Notes" at bounding box center [630, 291] width 34 height 17
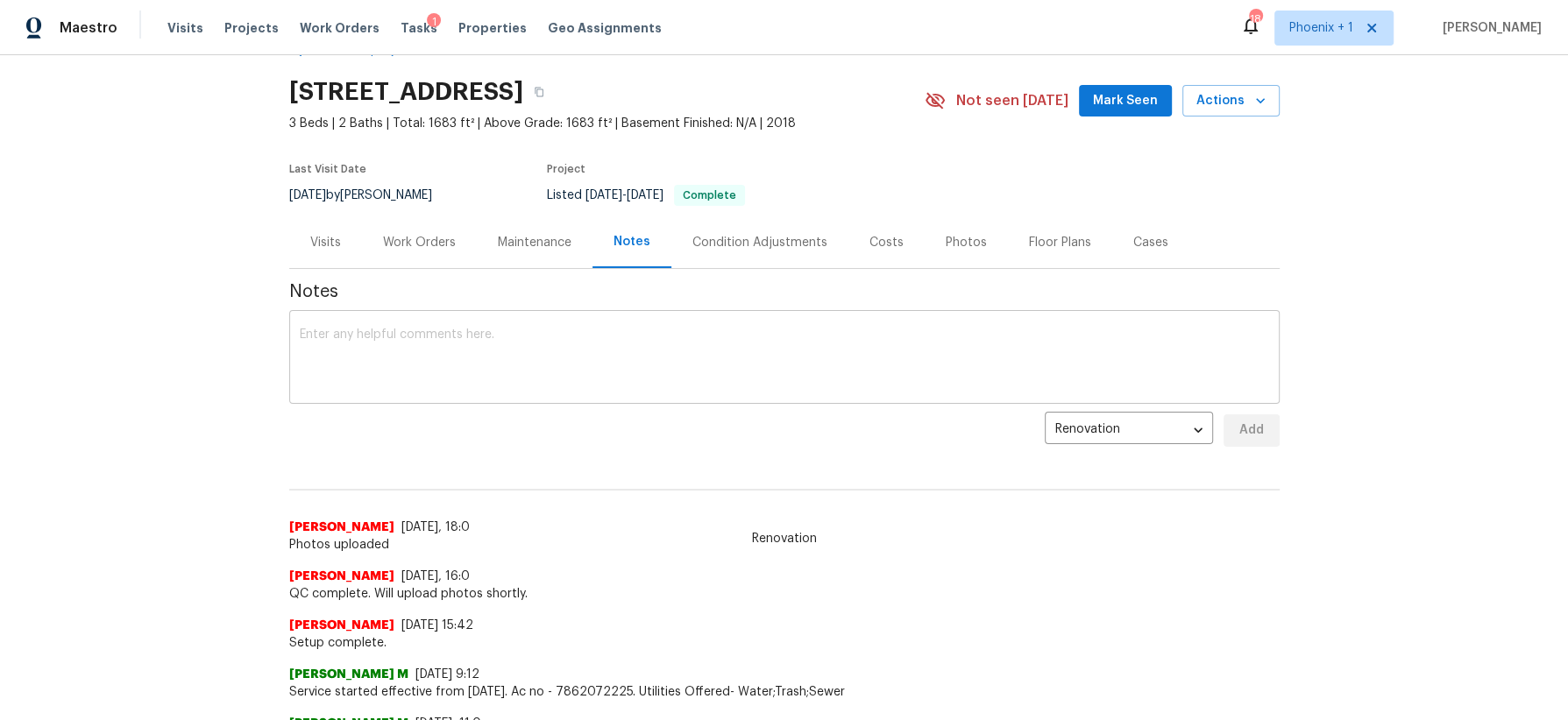
scroll to position [50, 0]
click at [323, 236] on div "Visits" at bounding box center [326, 241] width 31 height 17
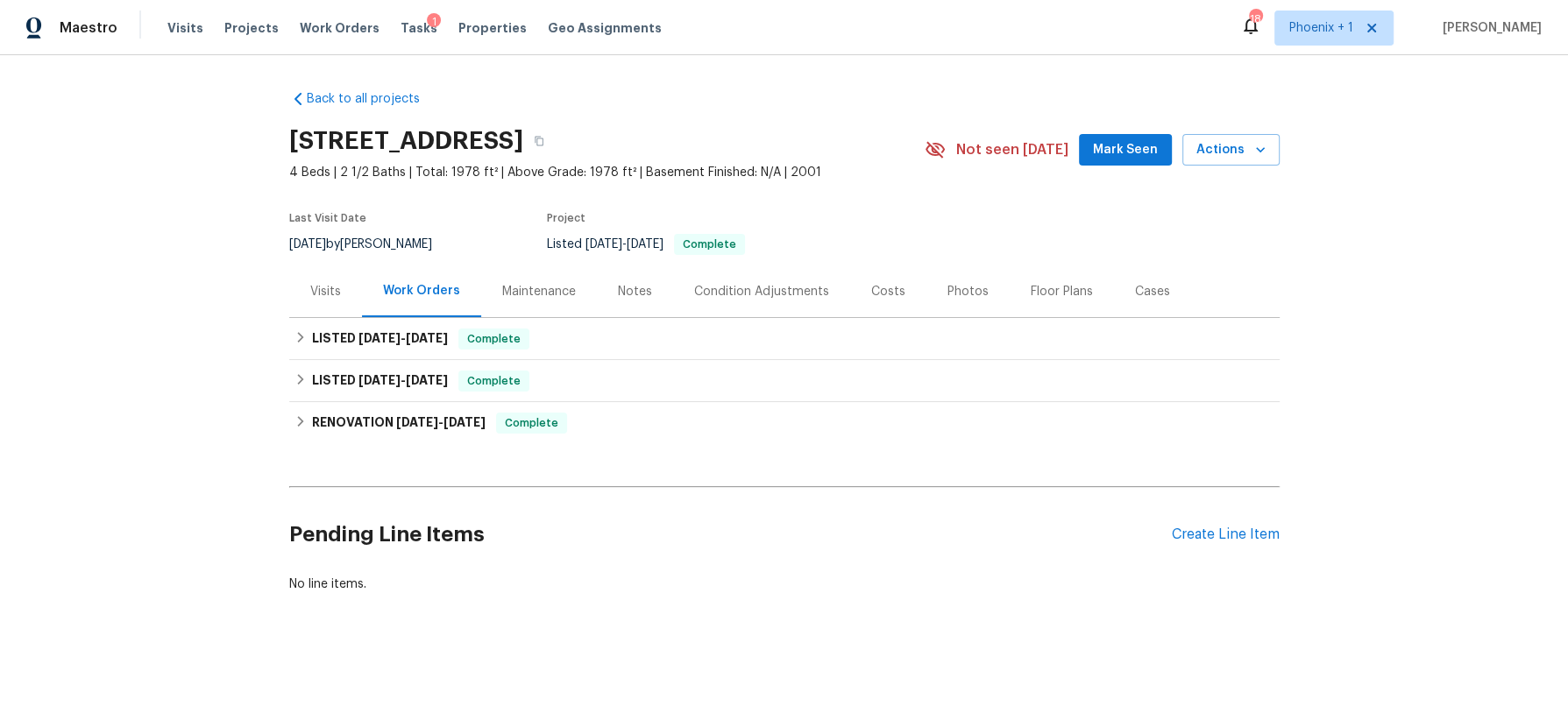
click at [327, 296] on div "Visits" at bounding box center [326, 291] width 31 height 17
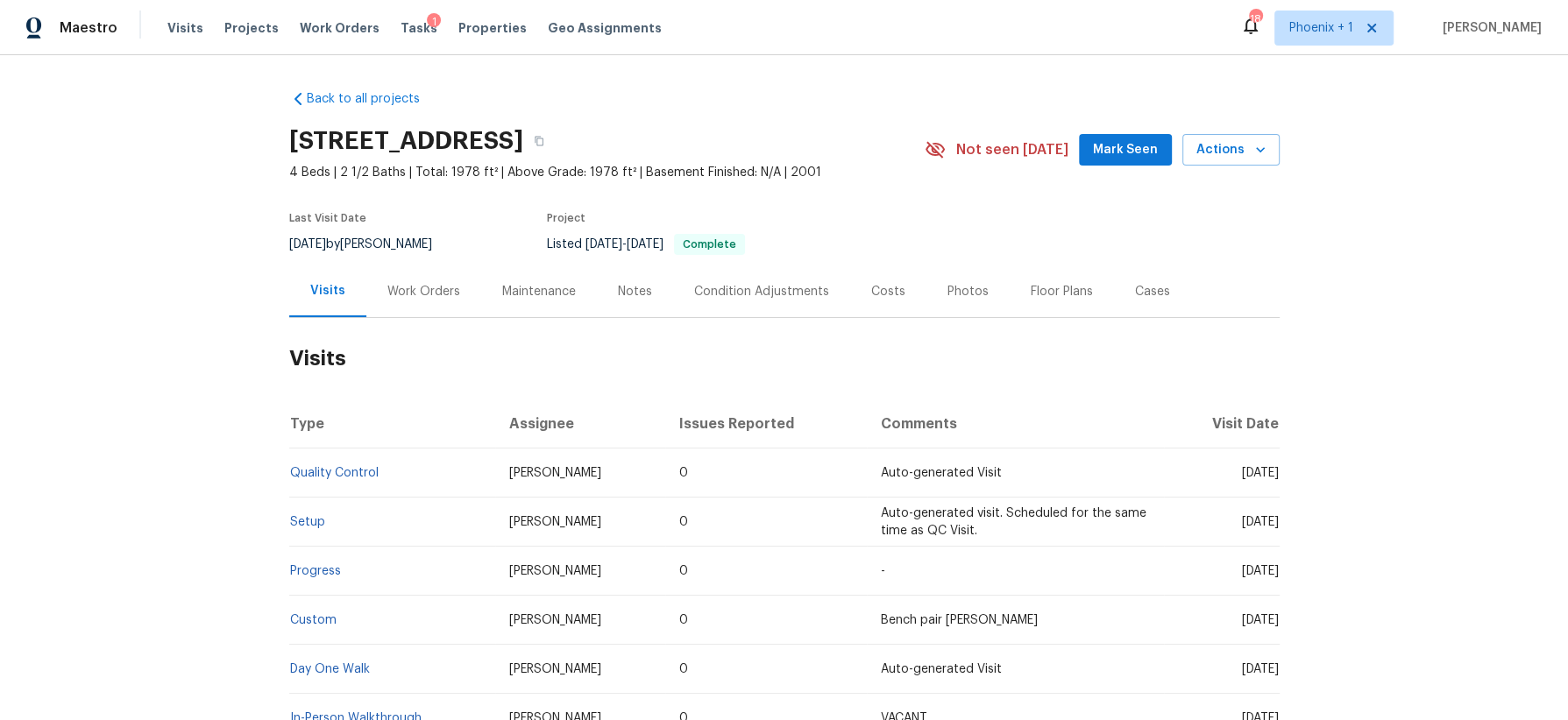
click at [882, 292] on div "Costs" at bounding box center [888, 291] width 34 height 17
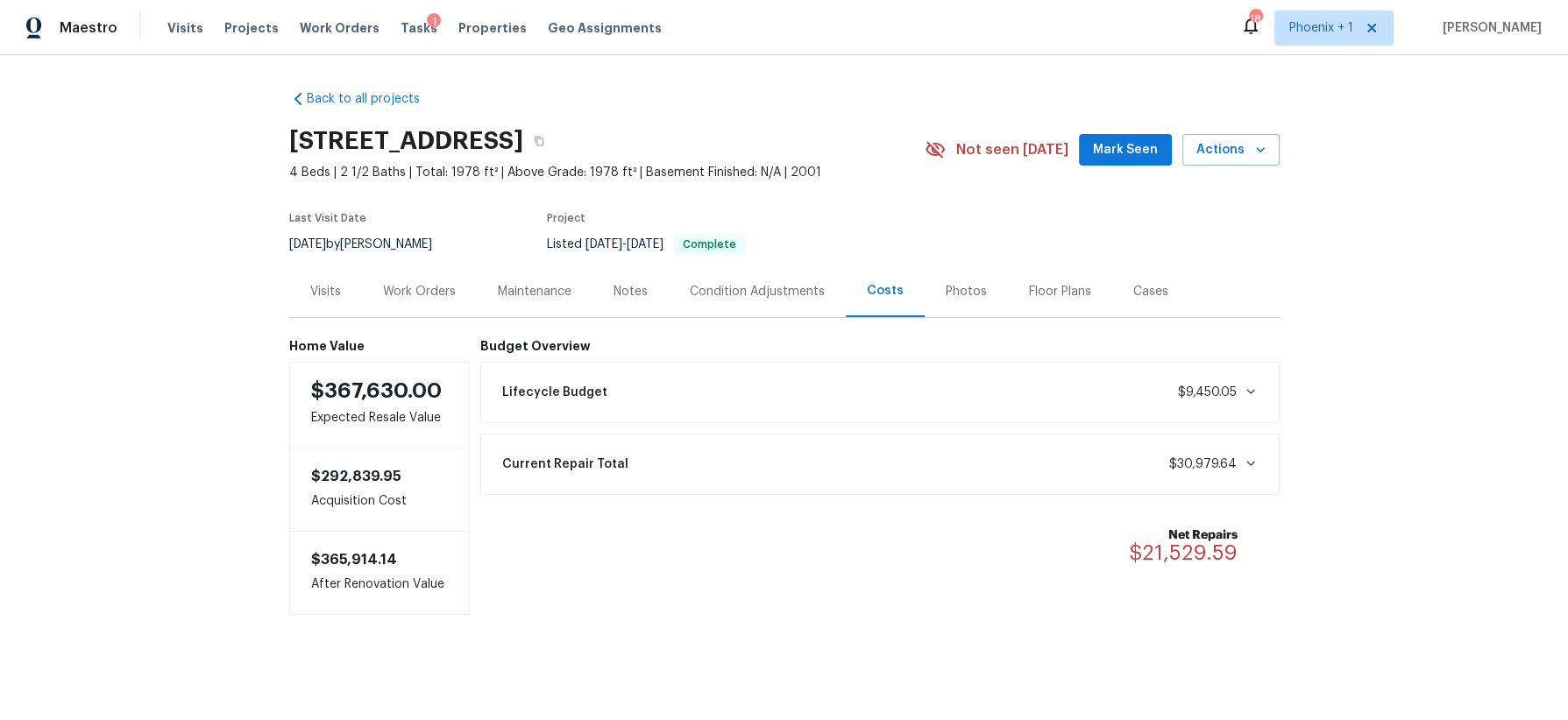
click at [433, 295] on div "Work Orders" at bounding box center [419, 291] width 73 height 17
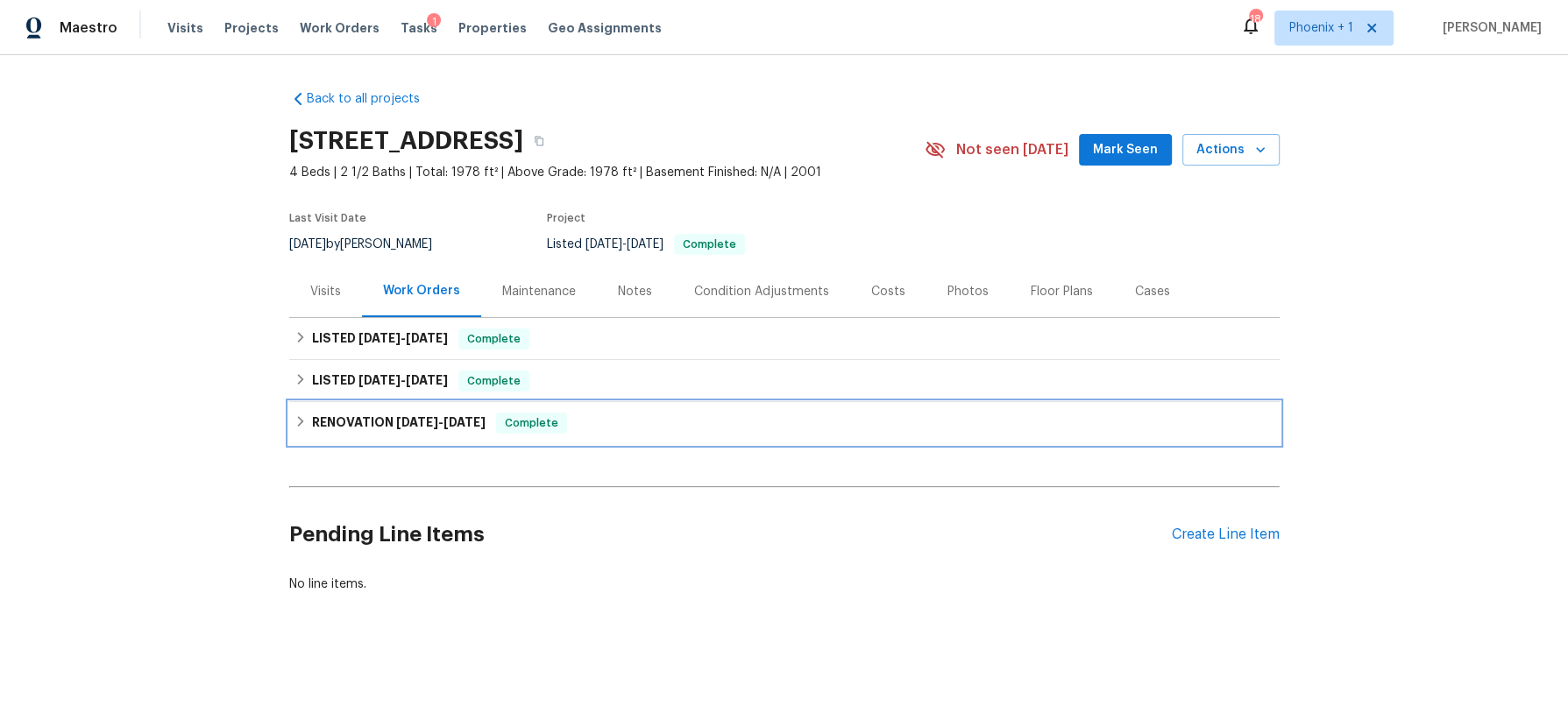
click at [665, 423] on div "RENOVATION 9/5/25 - 9/19/25 Complete" at bounding box center [784, 423] width 979 height 21
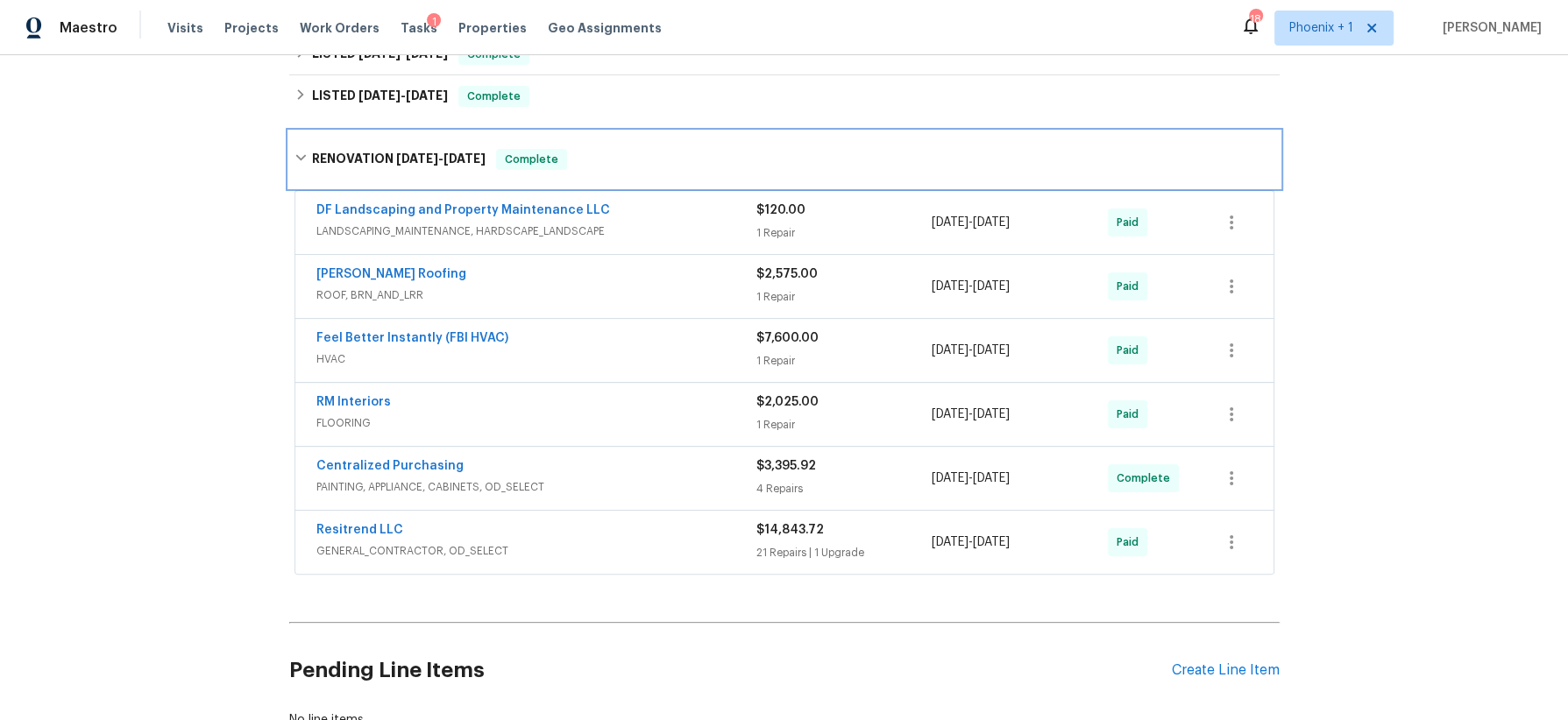
scroll to position [316, 0]
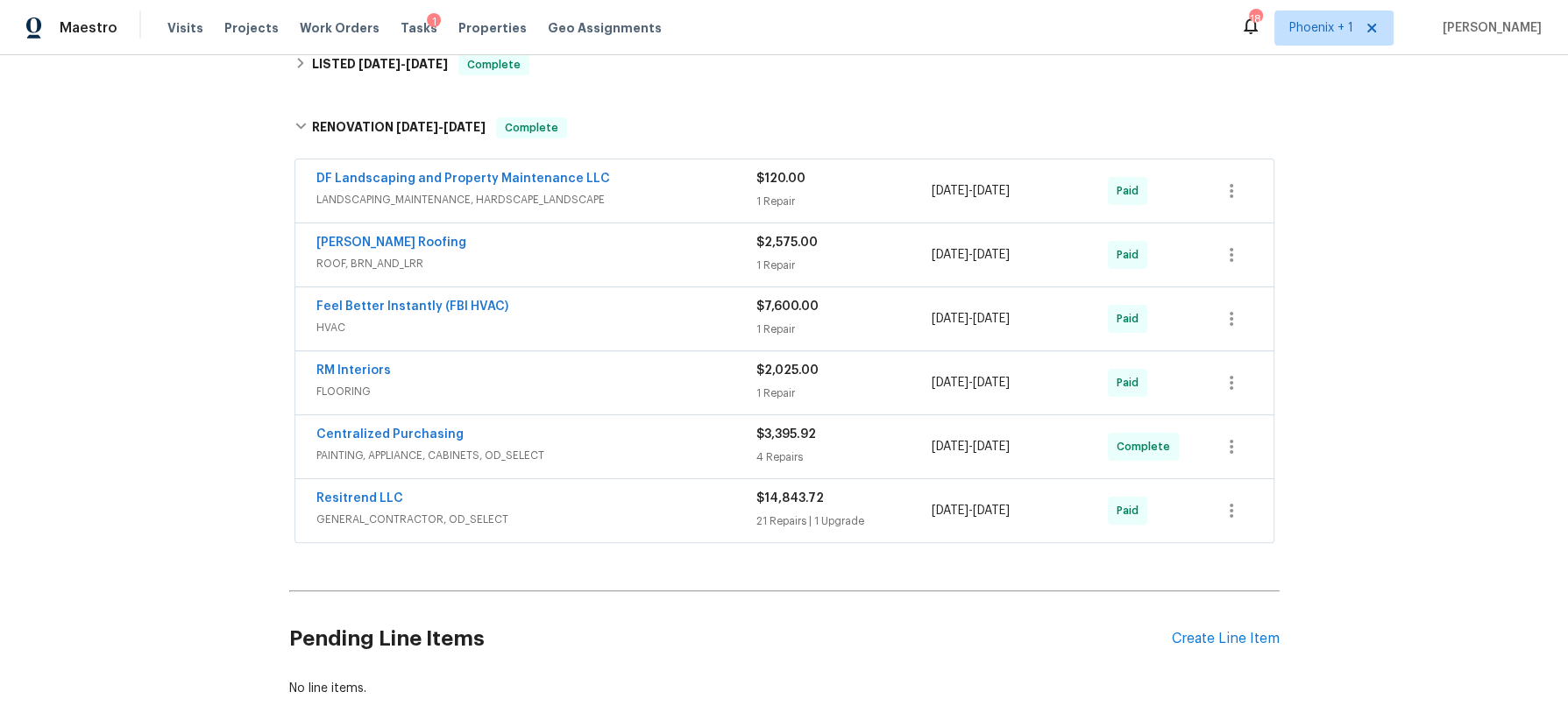
click at [647, 511] on span "GENERAL_CONTRACTOR, OD_SELECT" at bounding box center [536, 519] width 440 height 17
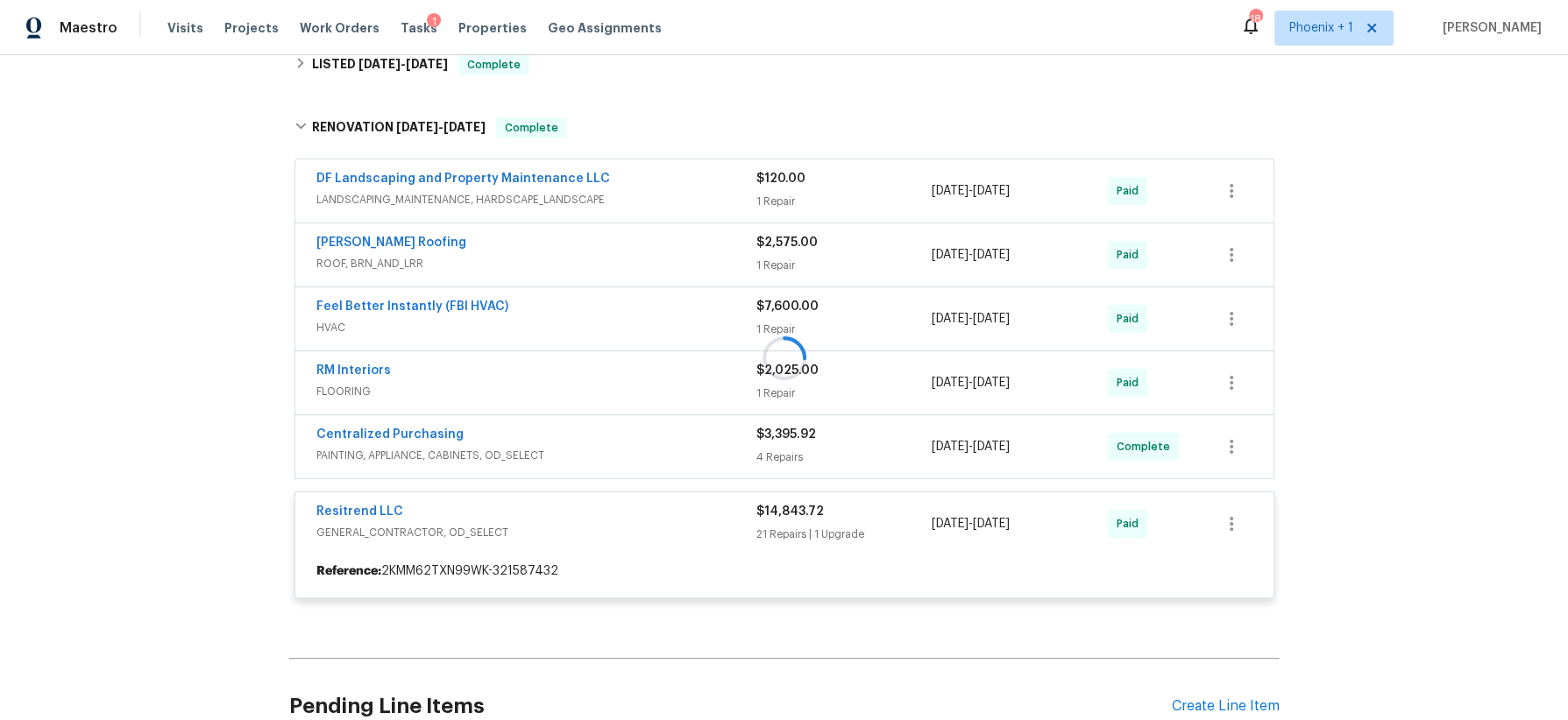
click at [647, 507] on div at bounding box center [784, 357] width 990 height 516
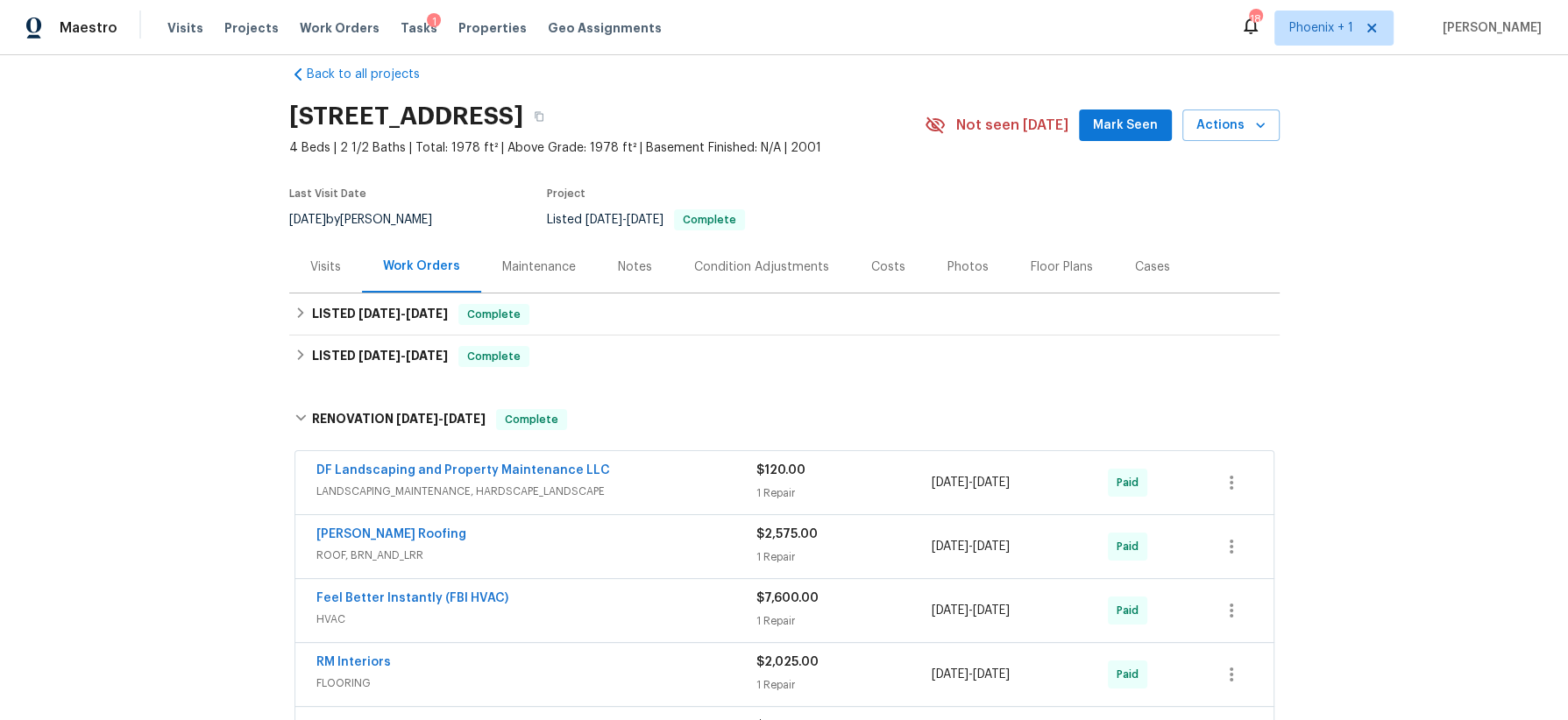
scroll to position [0, 0]
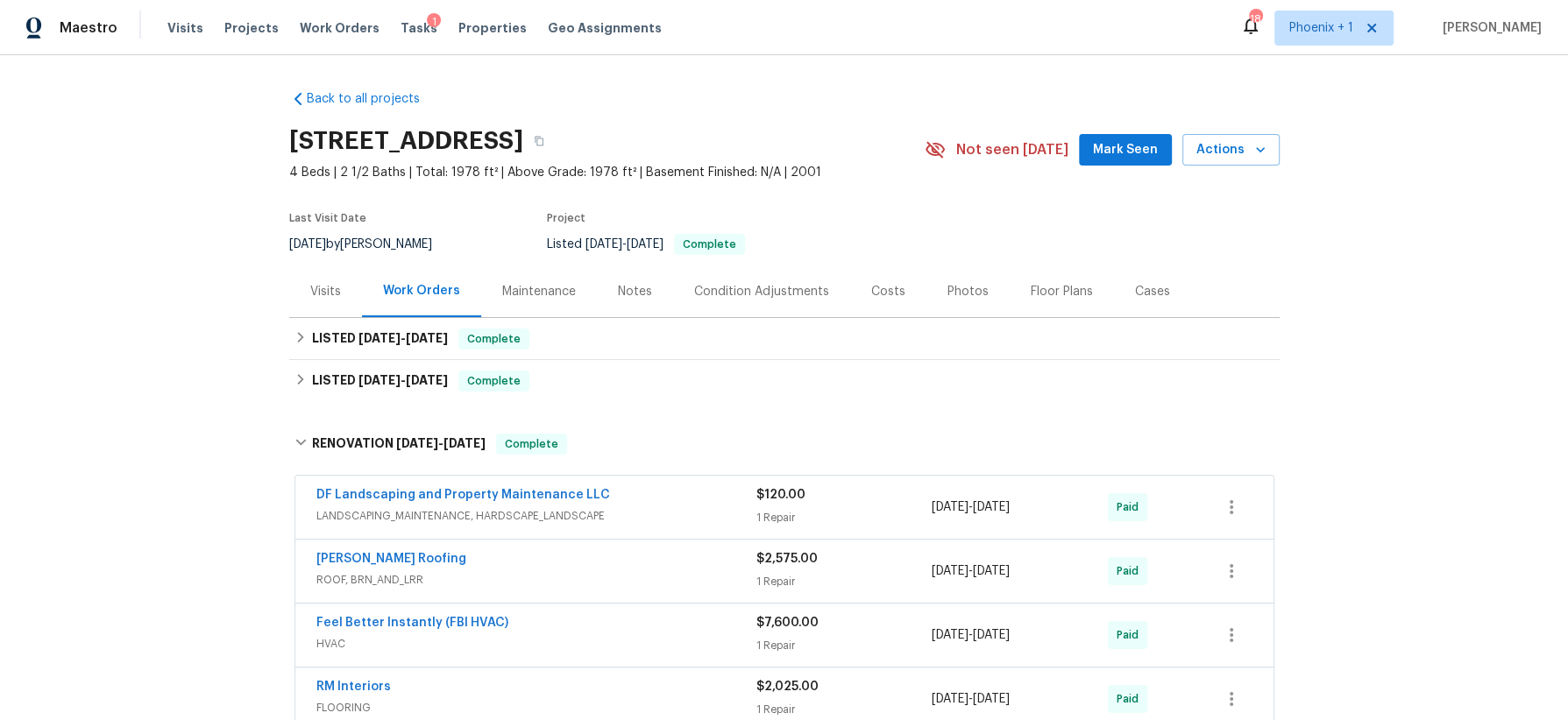
click at [317, 290] on div "Visits" at bounding box center [326, 291] width 31 height 17
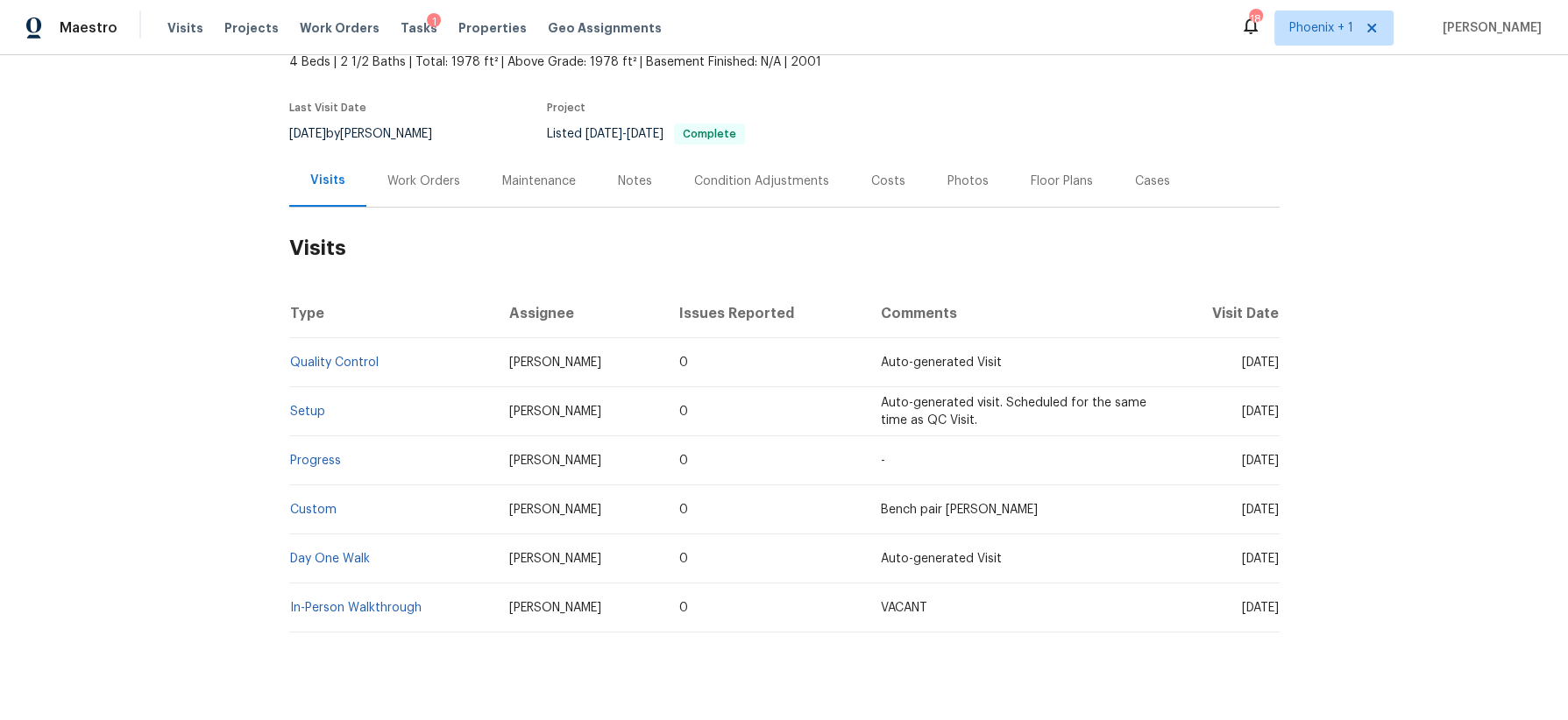
scroll to position [141, 0]
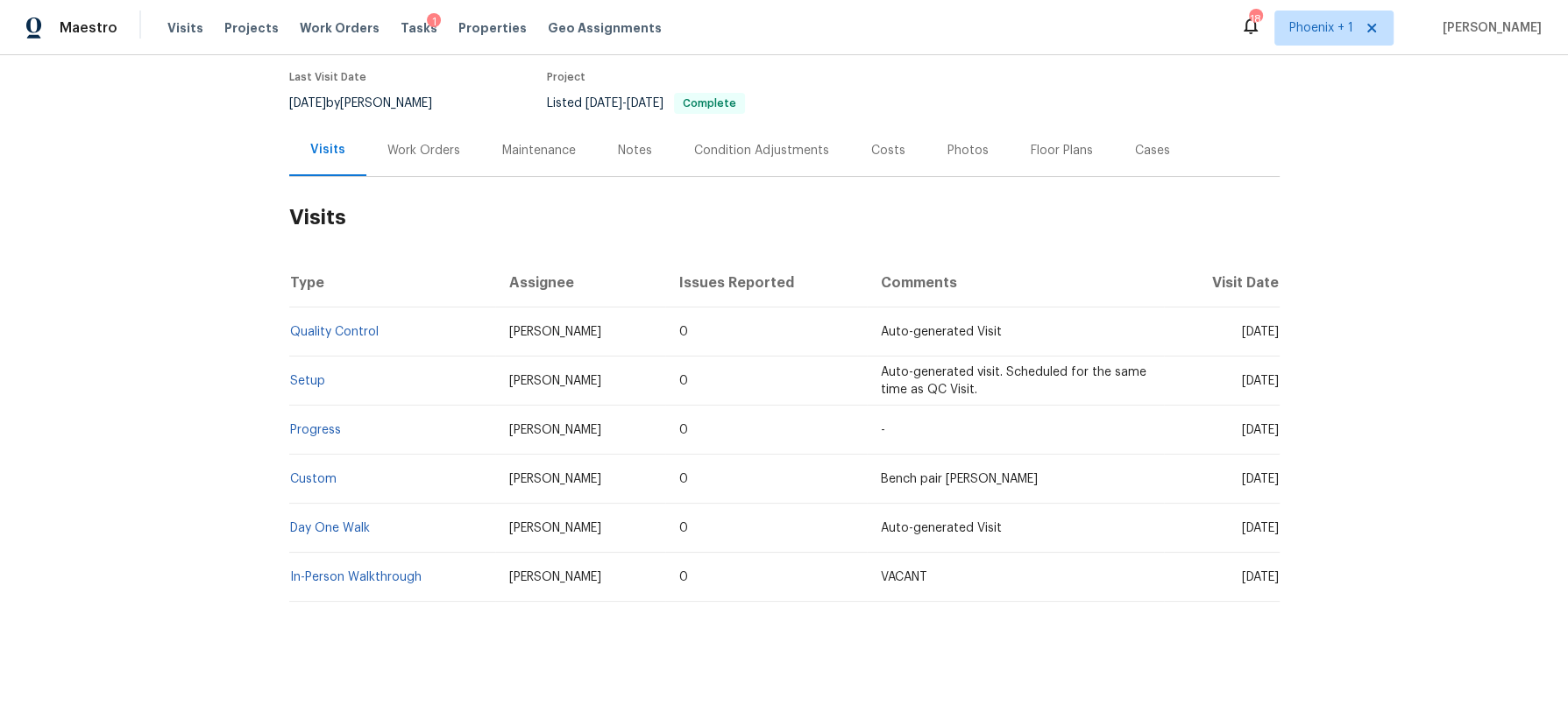
click at [433, 143] on div "Work Orders" at bounding box center [424, 151] width 73 height 17
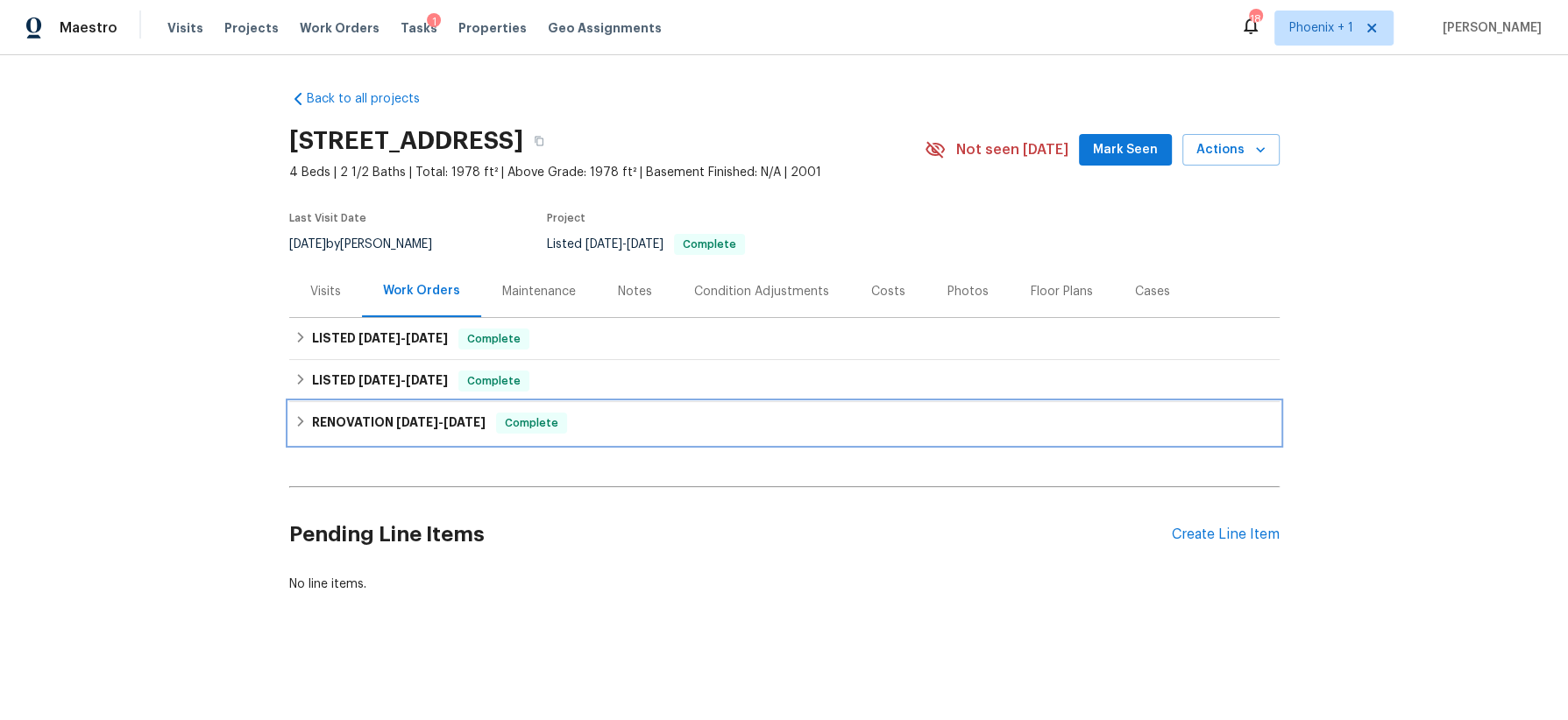
click at [608, 416] on div "RENOVATION 9/5/25 - 9/19/25 Complete" at bounding box center [784, 423] width 979 height 21
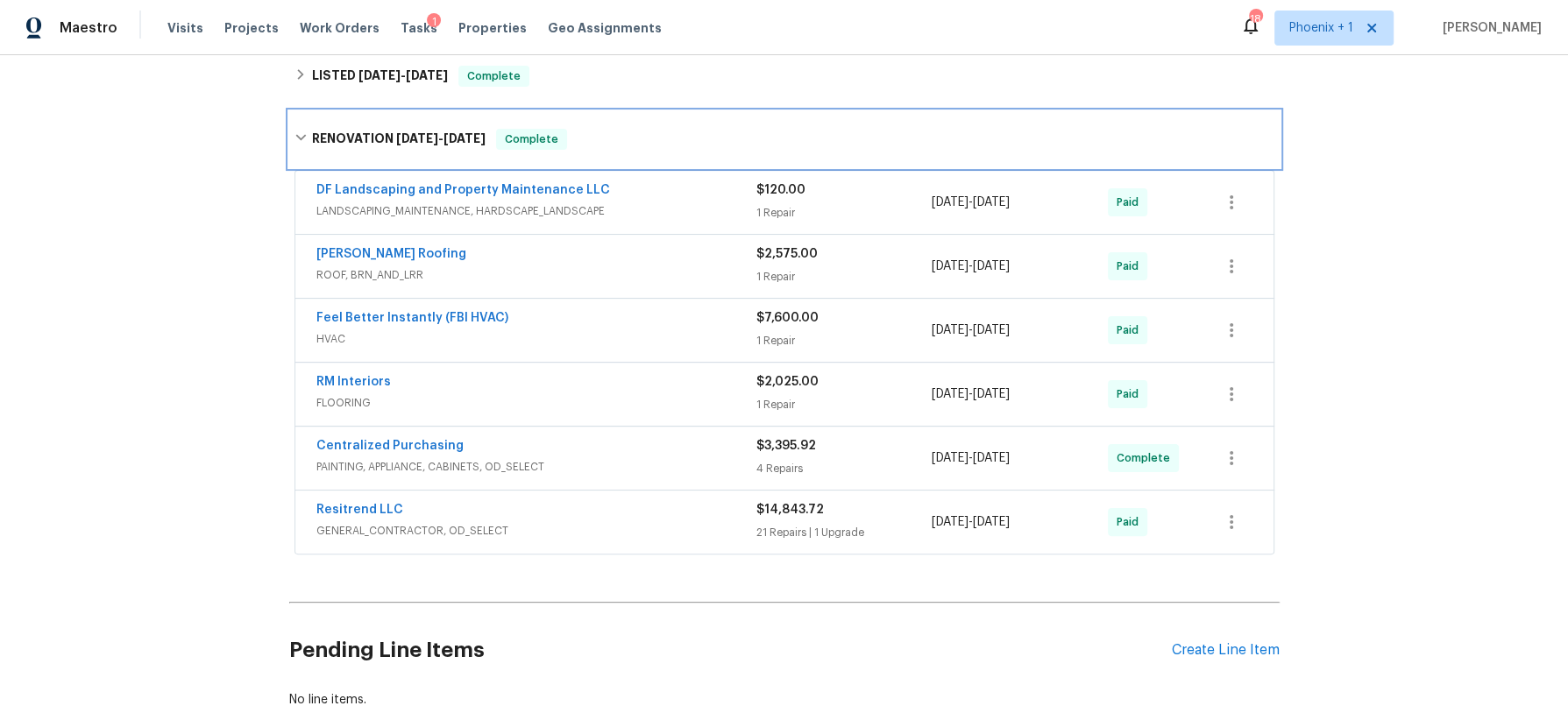
scroll to position [309, 0]
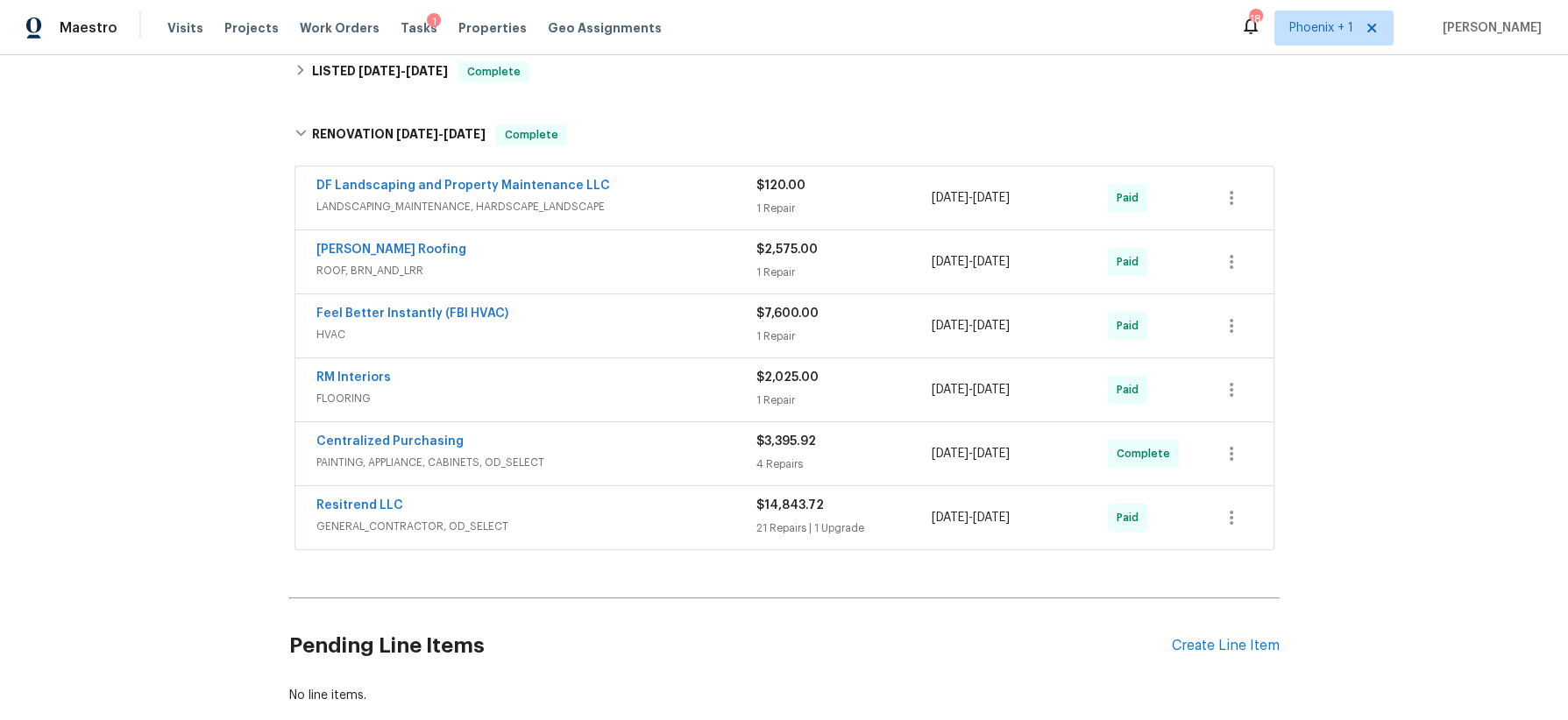
click at [632, 518] on span "GENERAL_CONTRACTOR, OD_SELECT" at bounding box center [536, 526] width 440 height 17
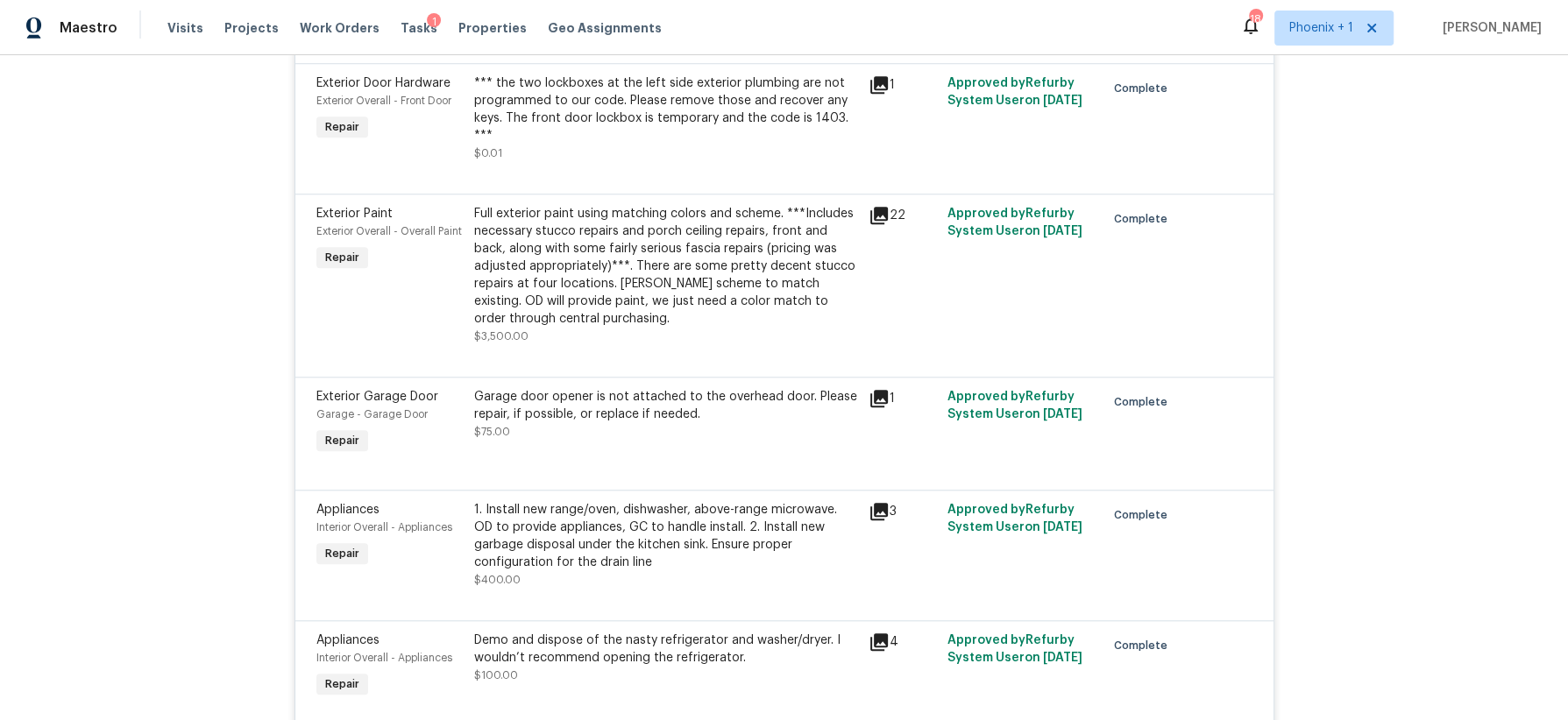
scroll to position [0, 0]
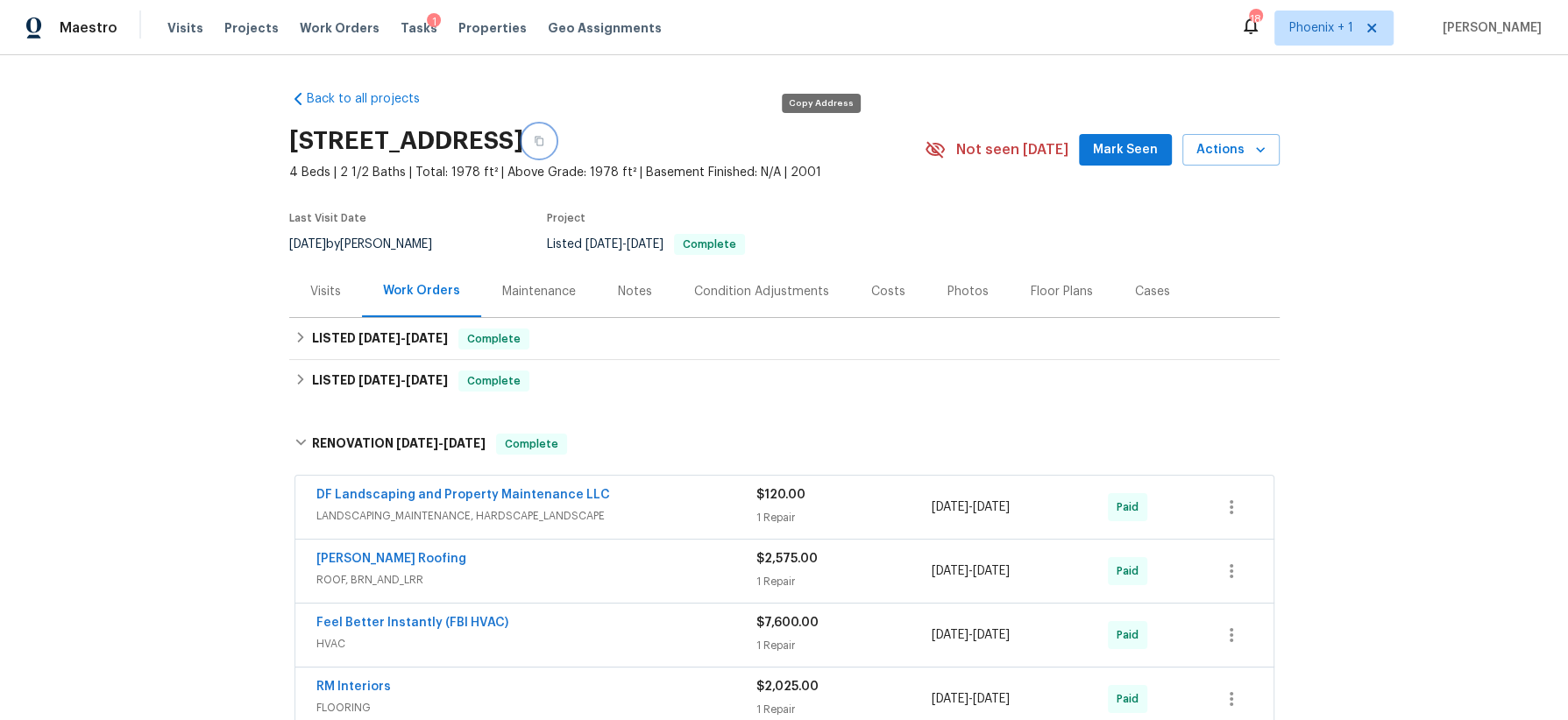
click at [544, 143] on icon "button" at bounding box center [539, 141] width 11 height 11
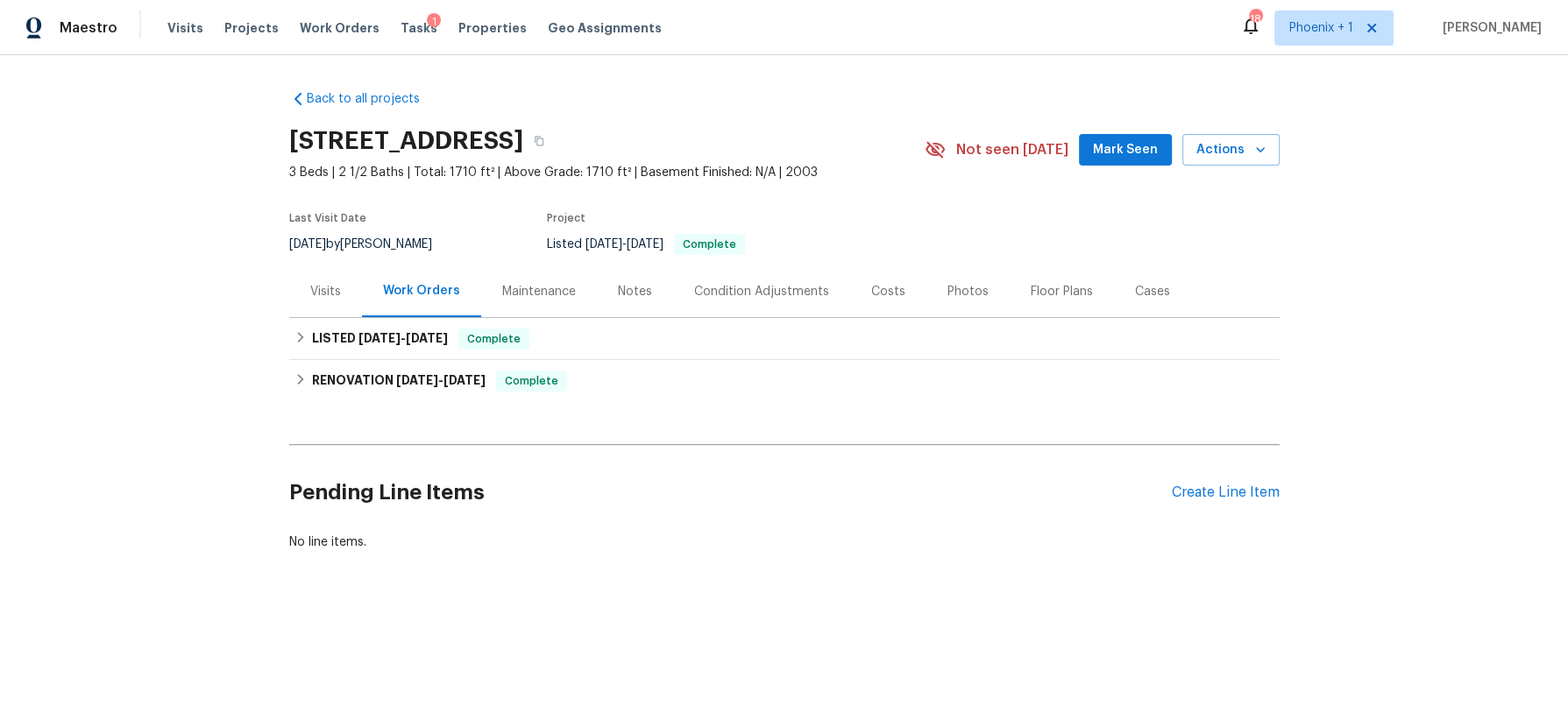
click at [326, 285] on div "Visits" at bounding box center [326, 291] width 31 height 17
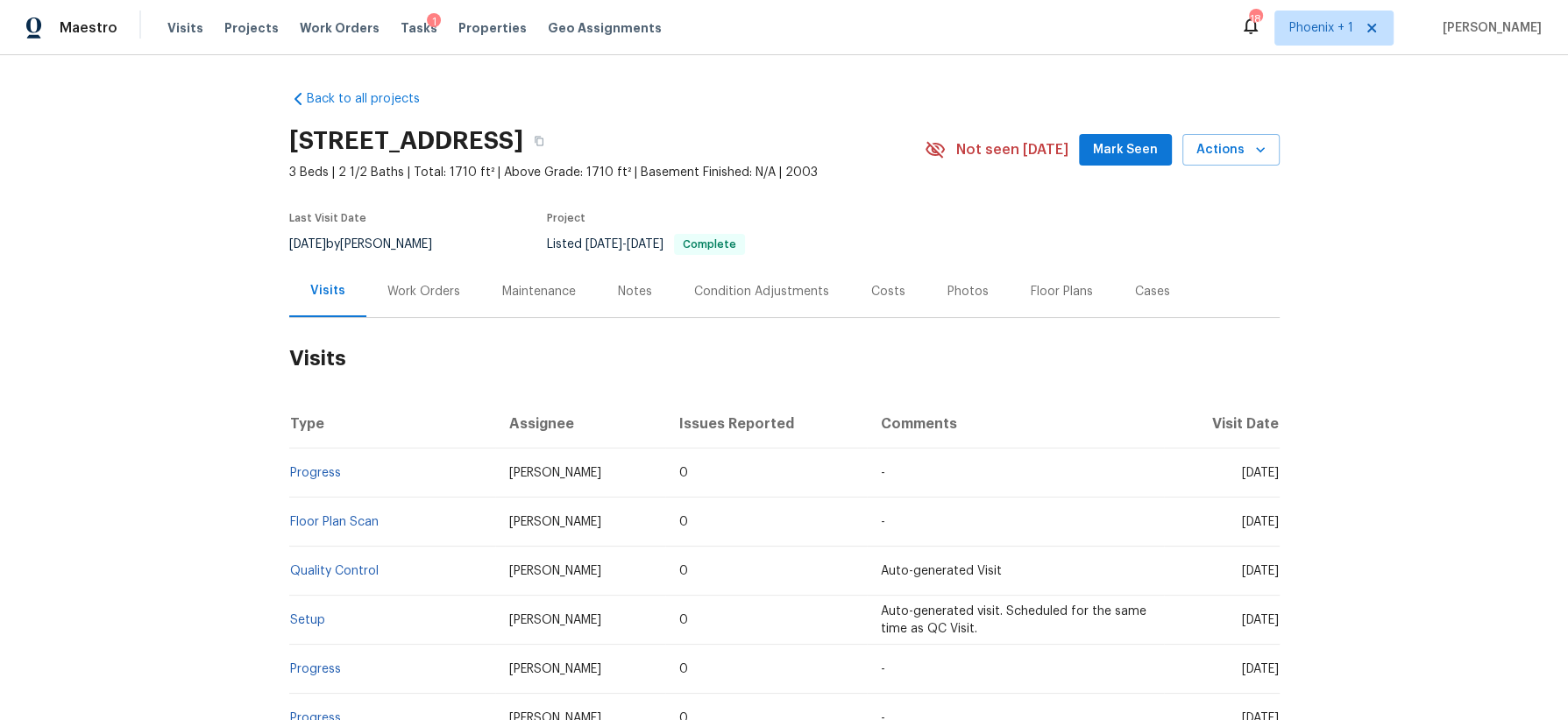
click at [881, 287] on div "Costs" at bounding box center [888, 291] width 34 height 17
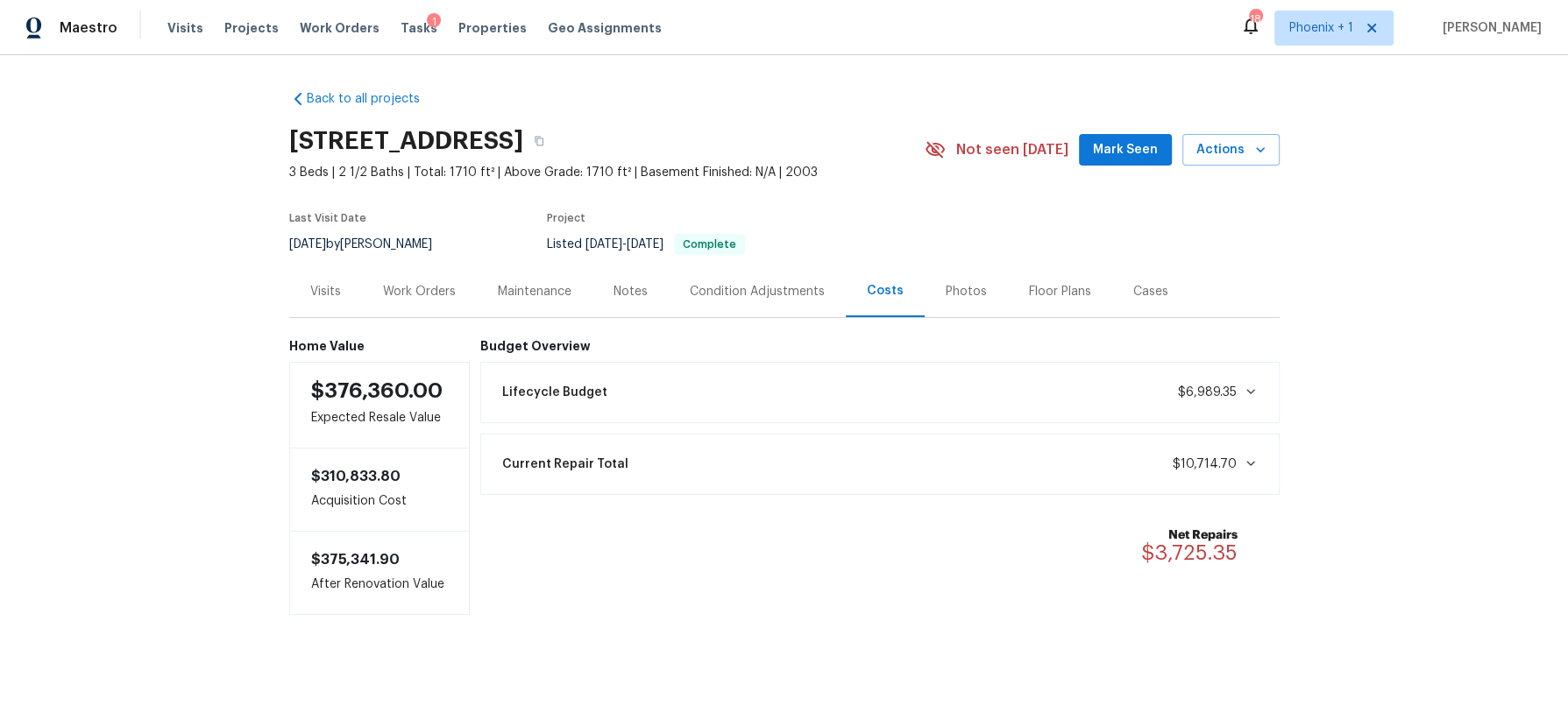
click at [324, 294] on div "Visits" at bounding box center [326, 291] width 31 height 17
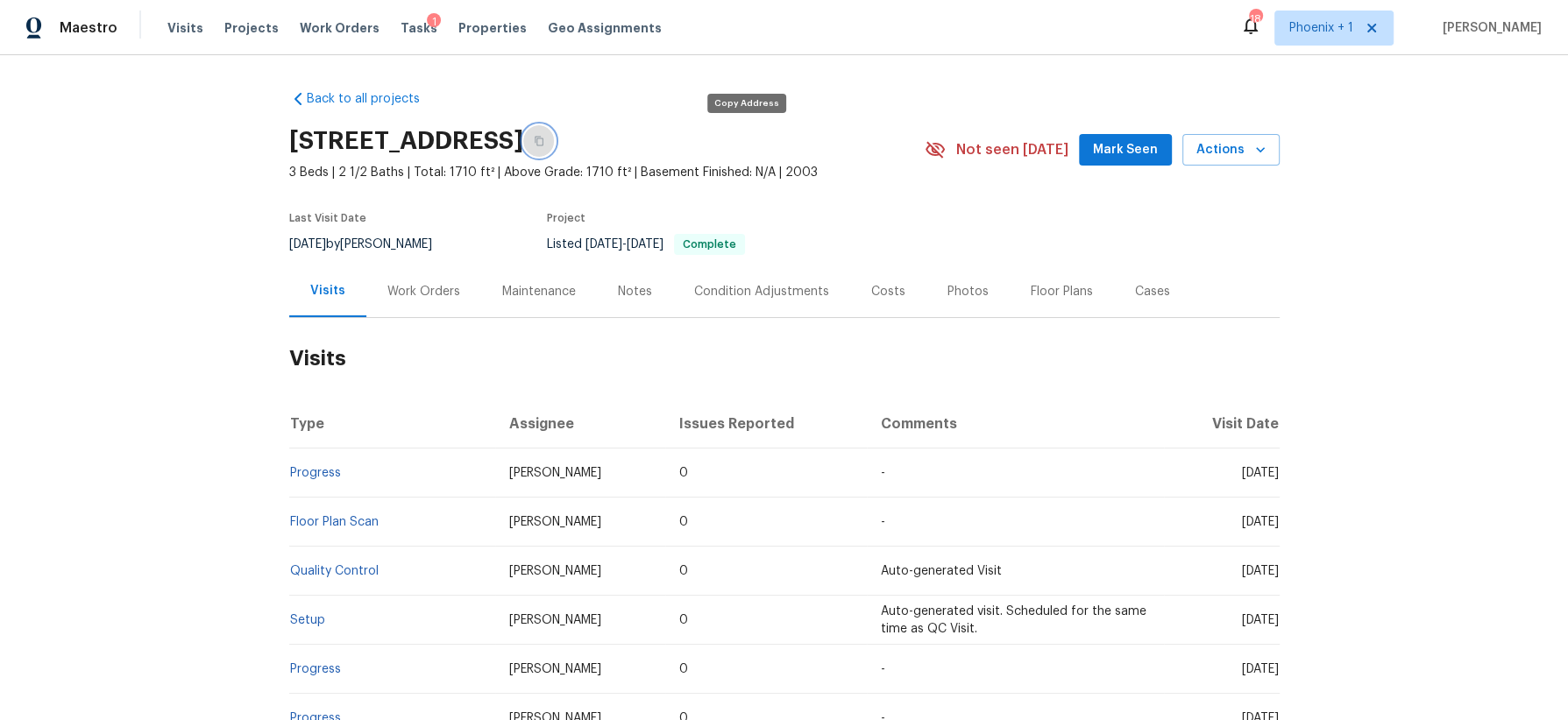
click at [544, 137] on icon "button" at bounding box center [539, 141] width 11 height 11
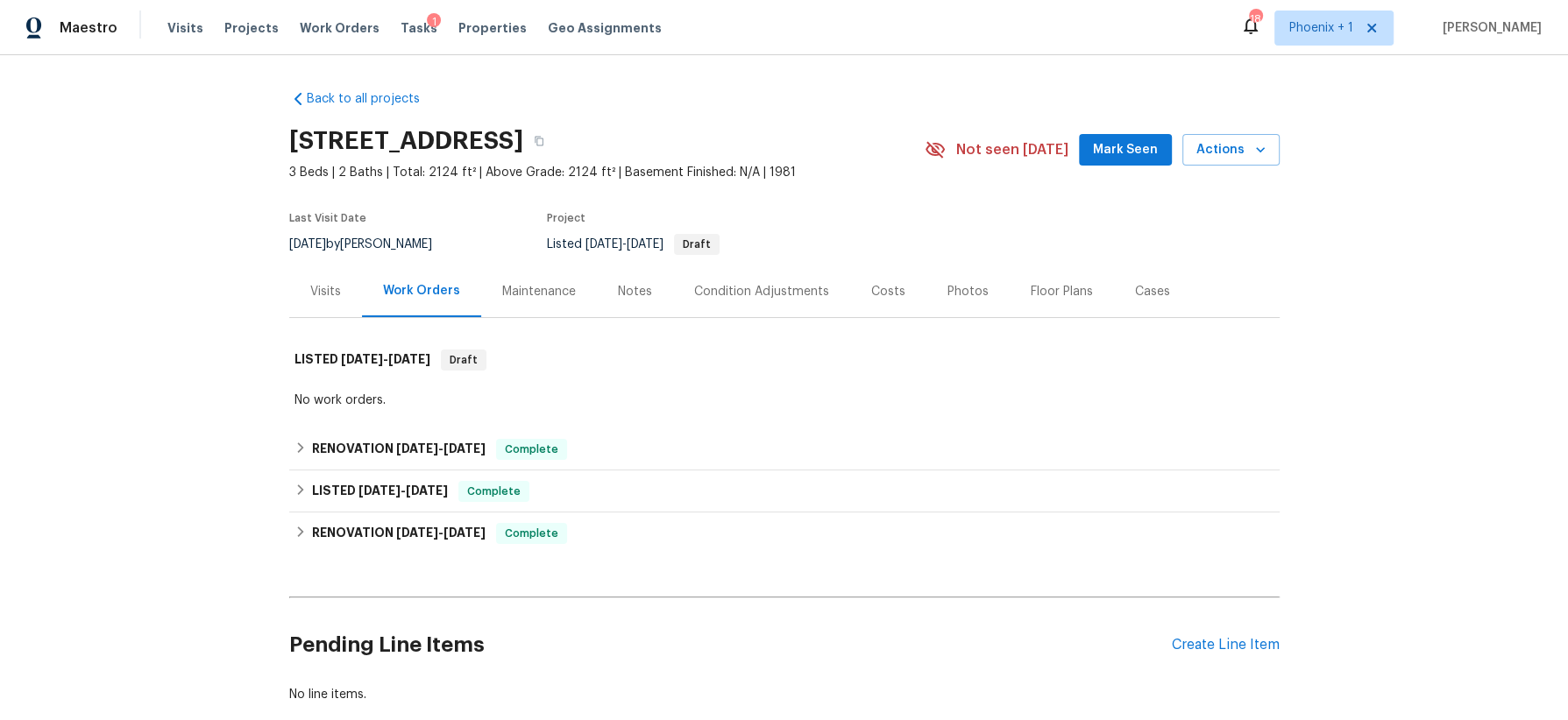
click at [881, 285] on div "Costs" at bounding box center [888, 291] width 34 height 17
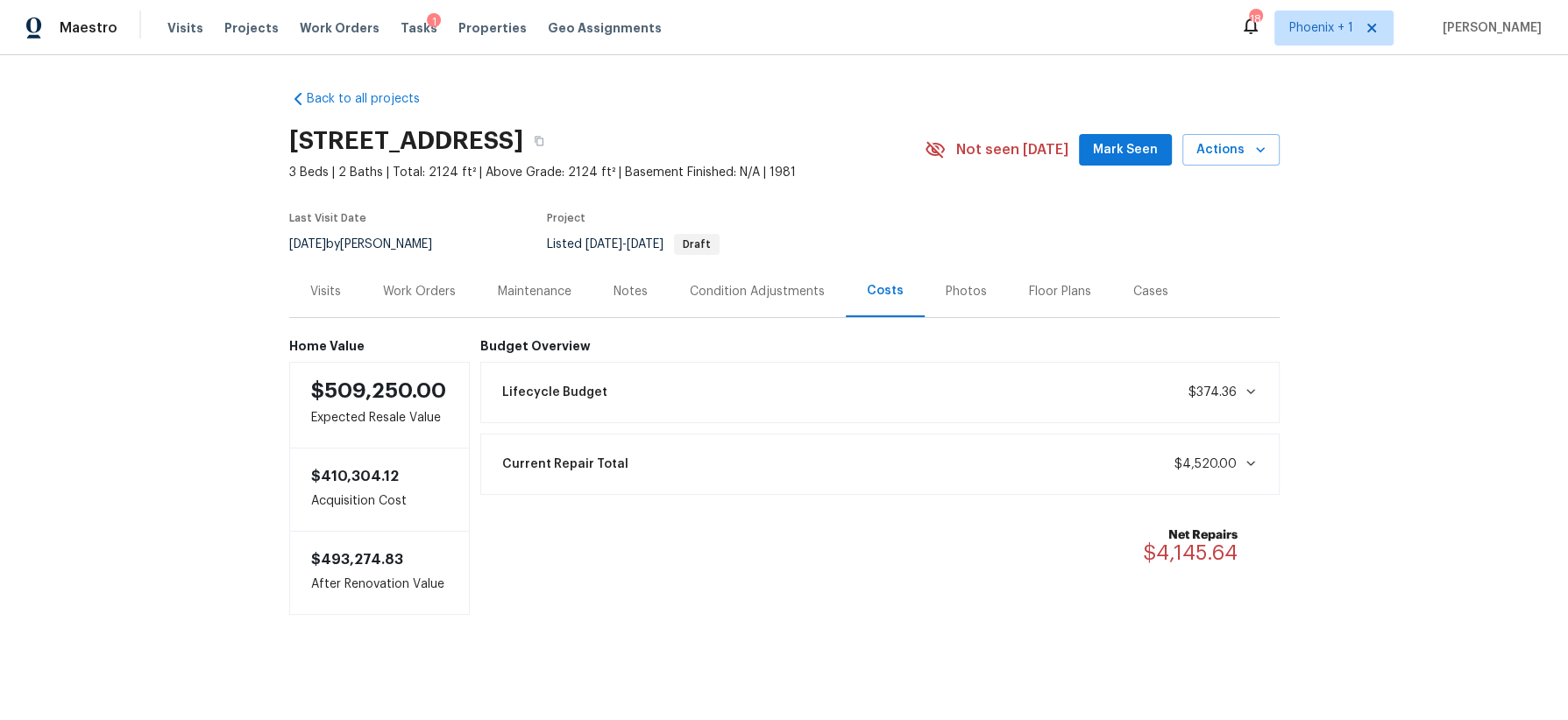
click at [326, 296] on div "Visits" at bounding box center [326, 291] width 31 height 17
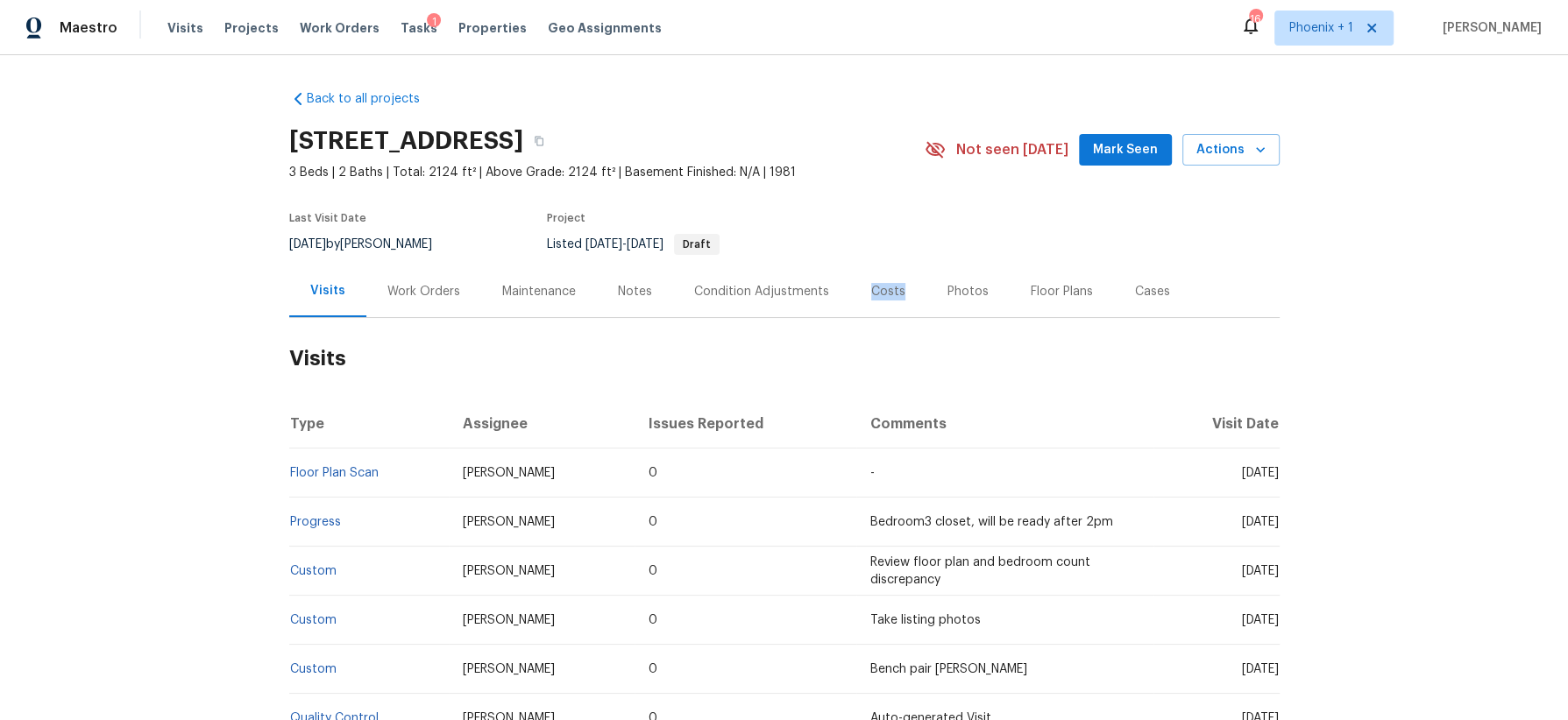
click at [877, 295] on div "Costs" at bounding box center [888, 291] width 34 height 17
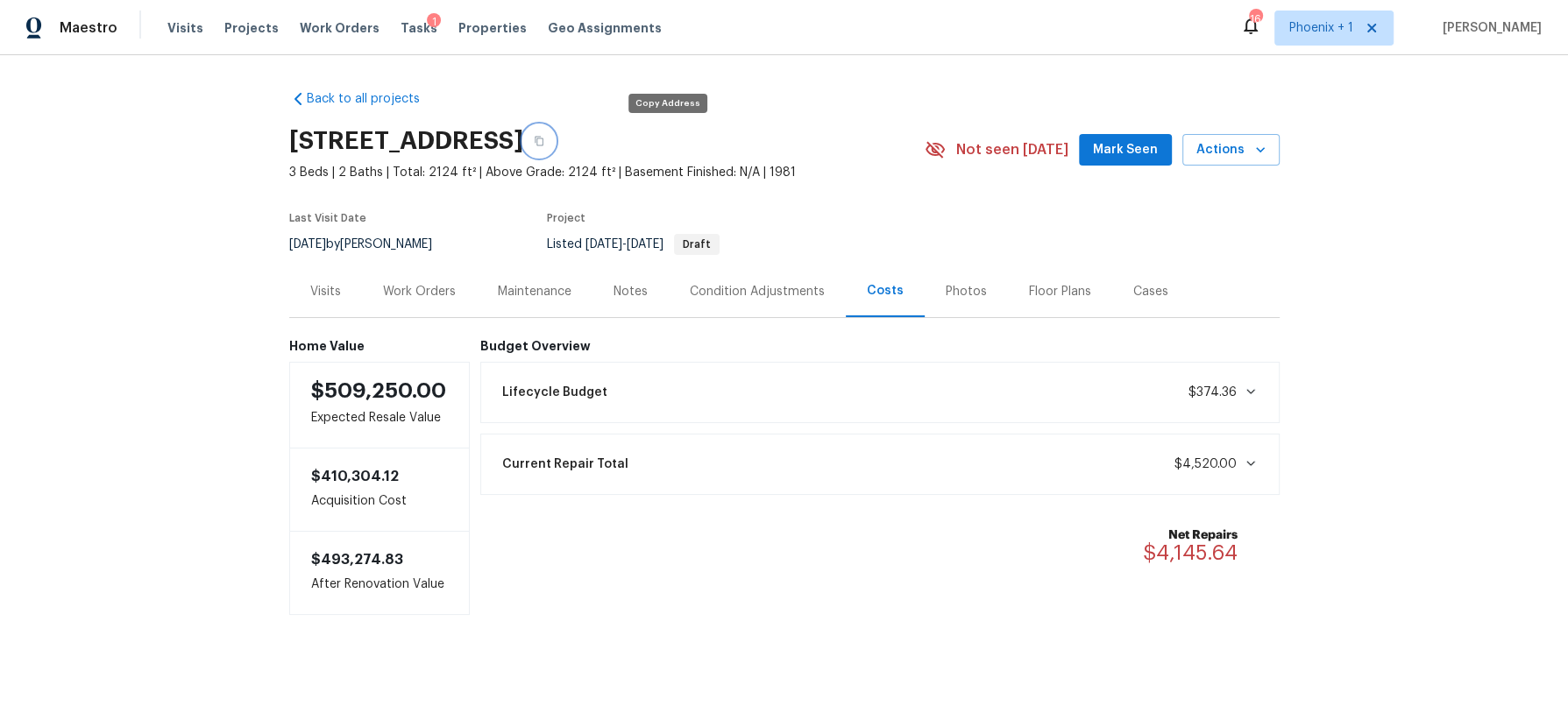
click at [544, 143] on icon "button" at bounding box center [539, 141] width 11 height 11
click at [959, 290] on div "Photos" at bounding box center [966, 291] width 41 height 17
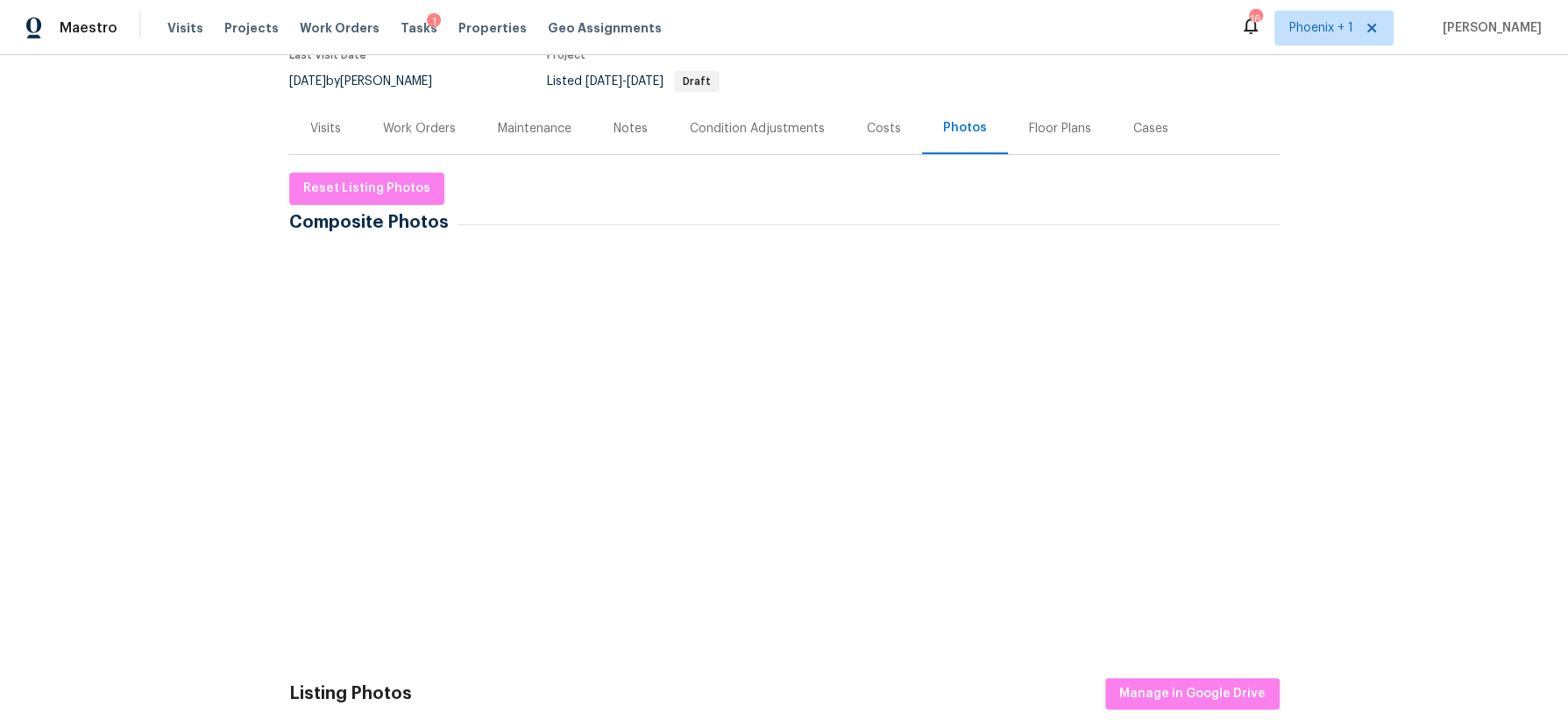
scroll to position [171, 0]
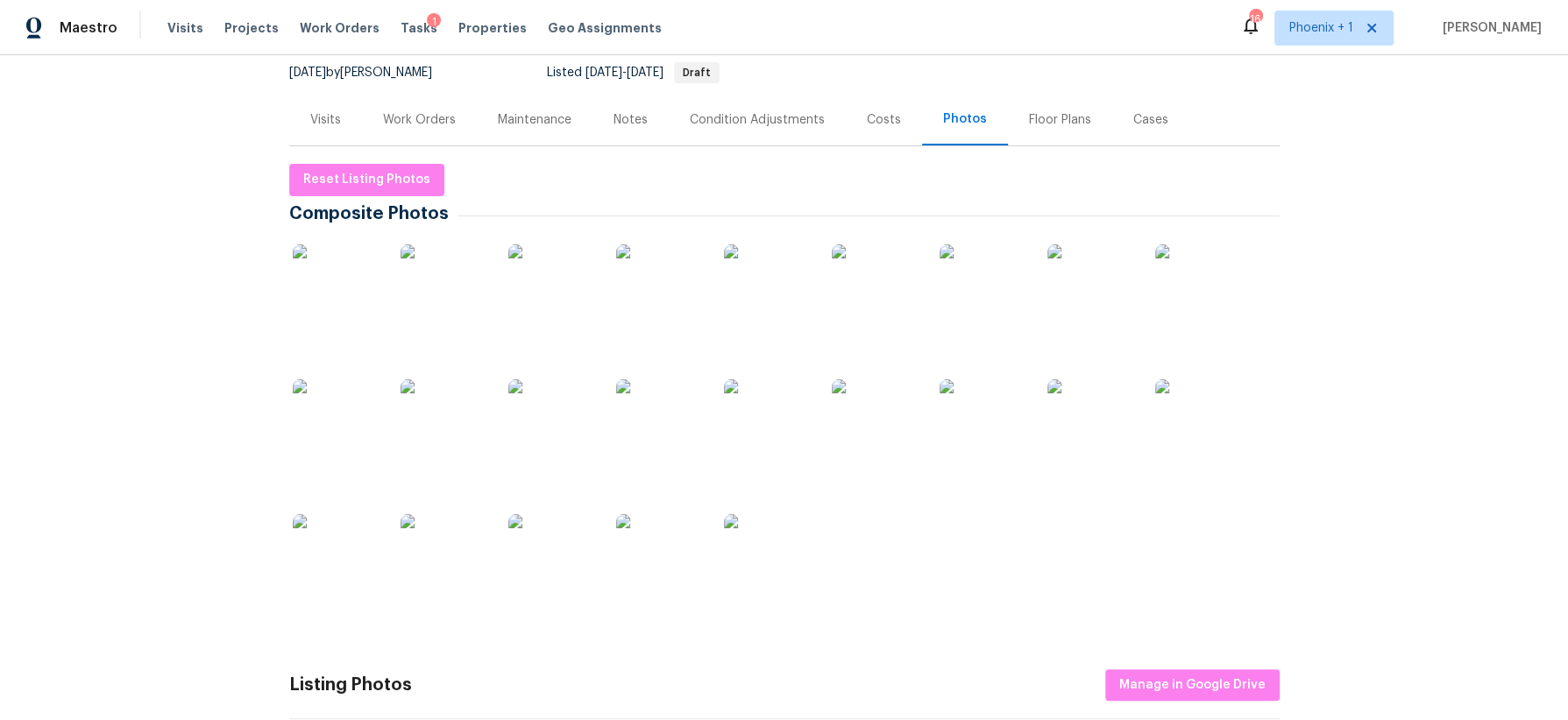
click at [348, 288] on img at bounding box center [336, 288] width 88 height 88
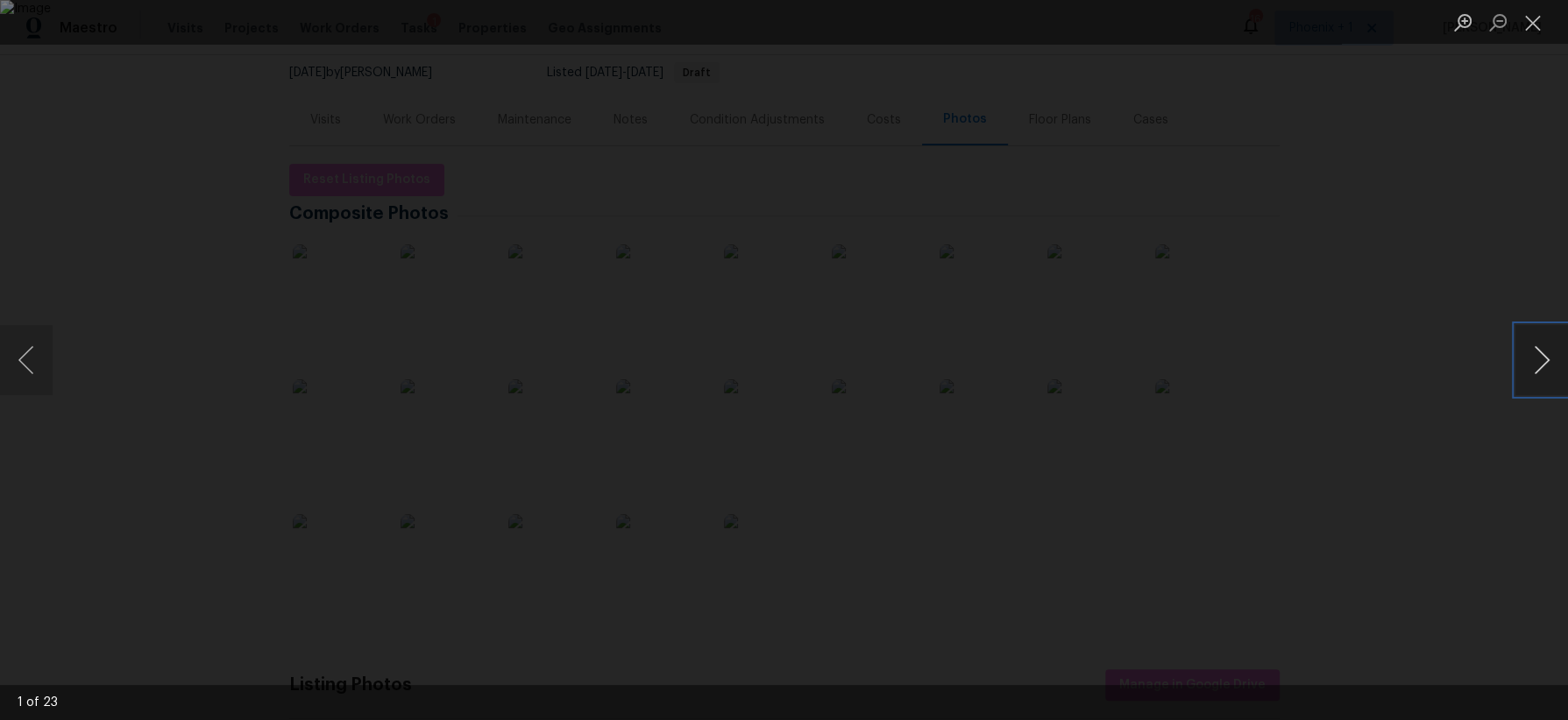
click at [1253, 362] on button "Next image" at bounding box center [1542, 359] width 53 height 70
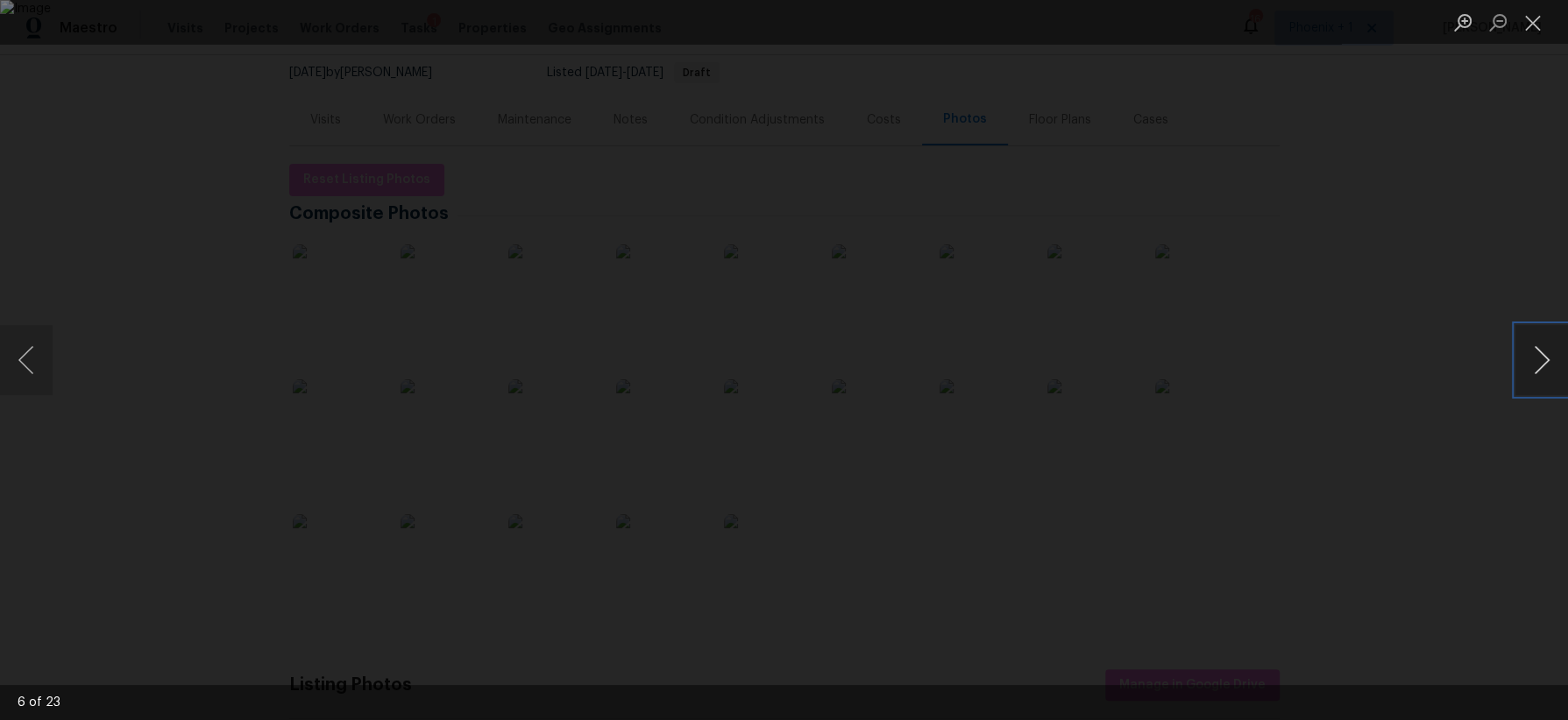
click at [1253, 362] on button "Next image" at bounding box center [1542, 359] width 53 height 70
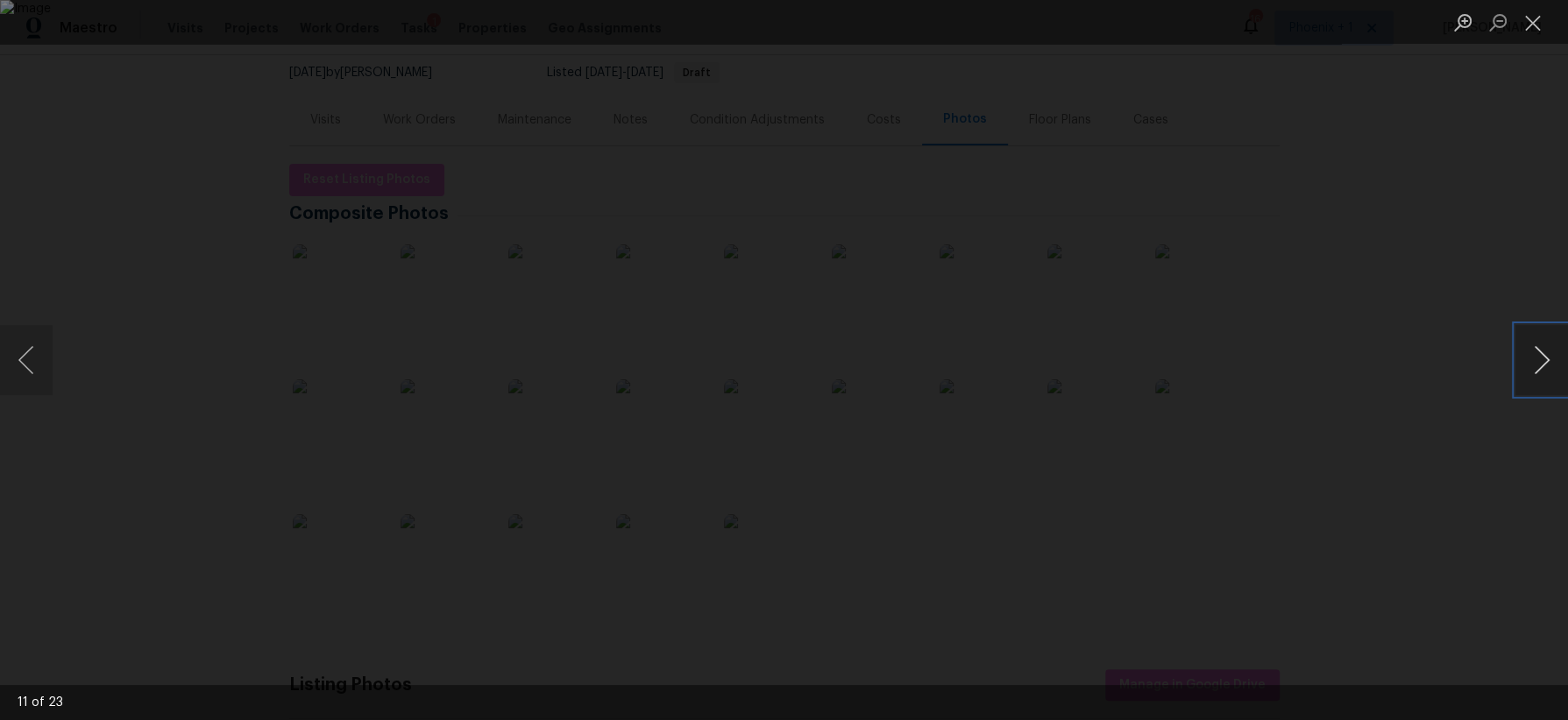
click at [1253, 362] on button "Next image" at bounding box center [1542, 359] width 53 height 70
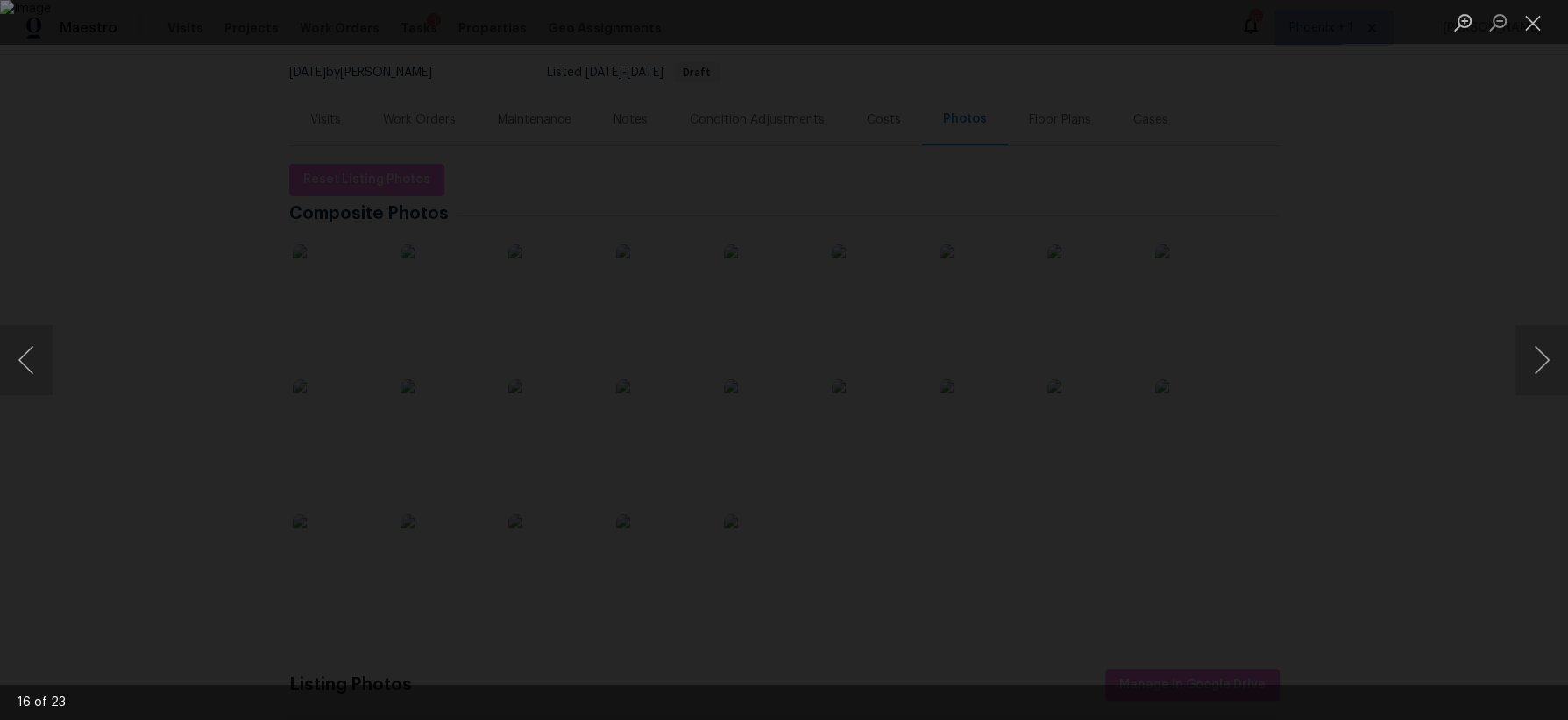
click at [1253, 334] on div "Lightbox" at bounding box center [784, 360] width 1568 height 720
